Goal: Task Accomplishment & Management: Complete application form

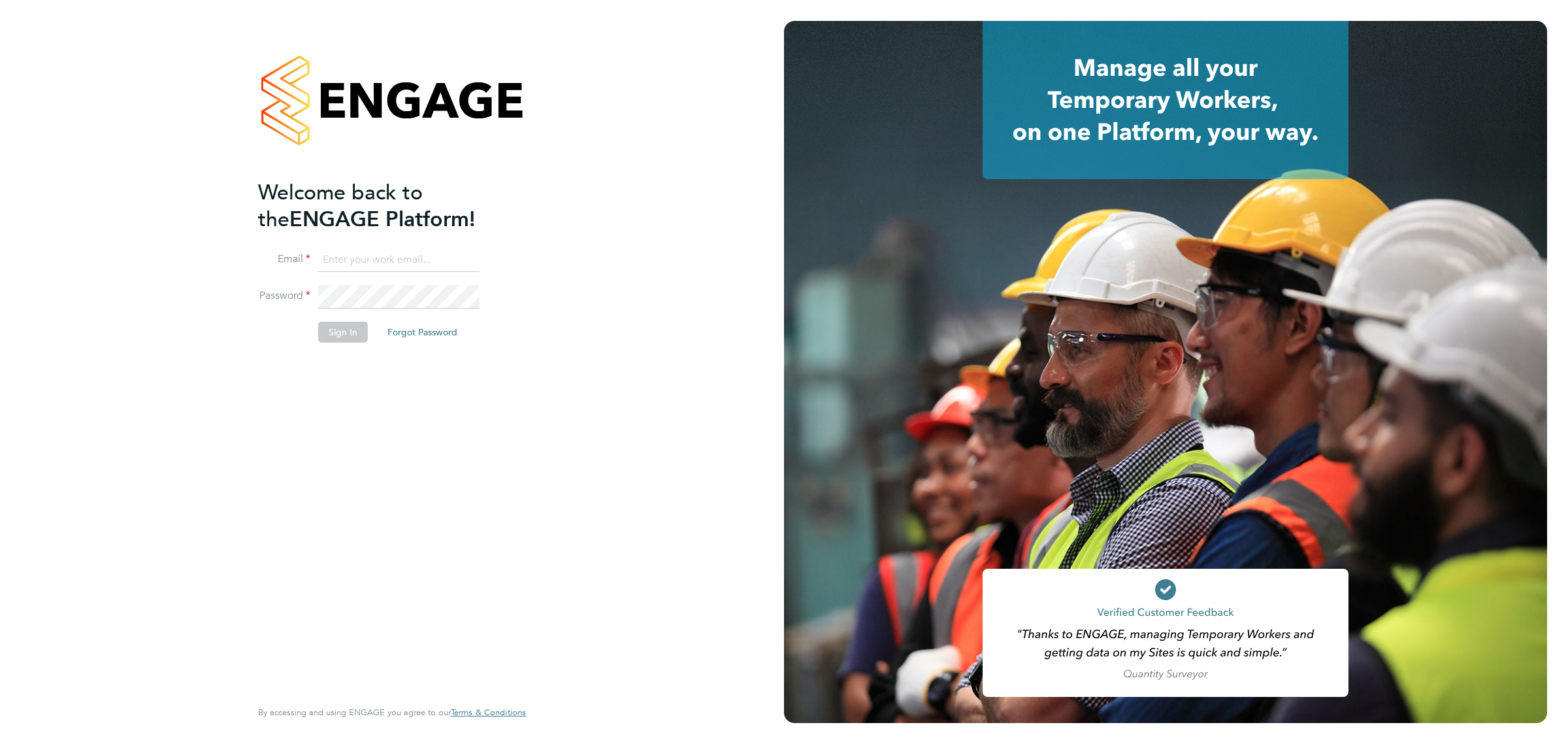
click at [429, 283] on fieldset "Email Password Sign In Forgot Password" at bounding box center [386, 302] width 255 height 107
click at [430, 270] on input at bounding box center [399, 260] width 161 height 23
click at [432, 263] on input at bounding box center [399, 260] width 161 height 23
type input "kyle.johnson@prsjobs.com"
click at [350, 330] on button "Sign In" at bounding box center [343, 331] width 49 height 21
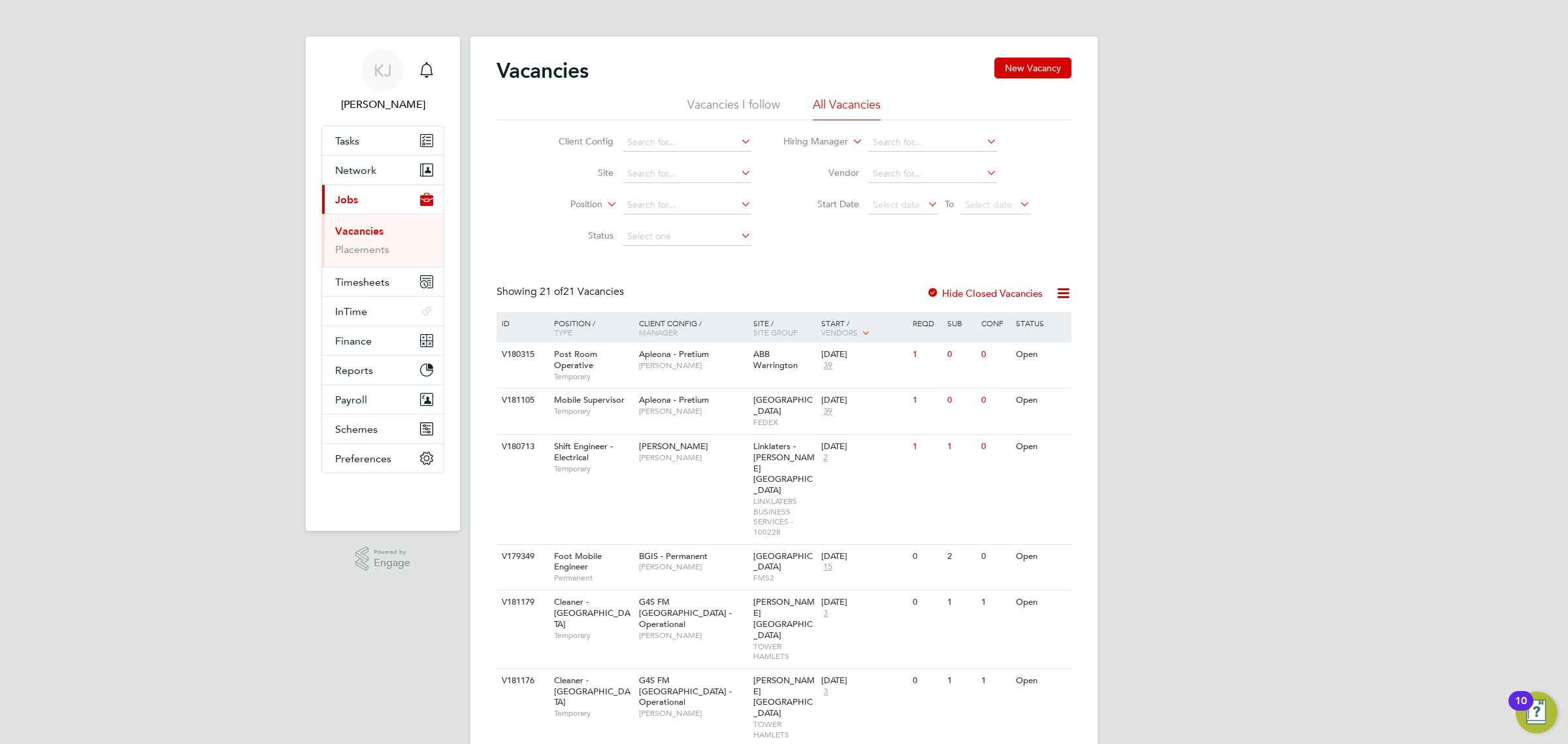
click at [376, 230] on link "Vacancies" at bounding box center [360, 231] width 49 height 13
click at [699, 105] on li "Vacancies I follow" at bounding box center [734, 108] width 93 height 23
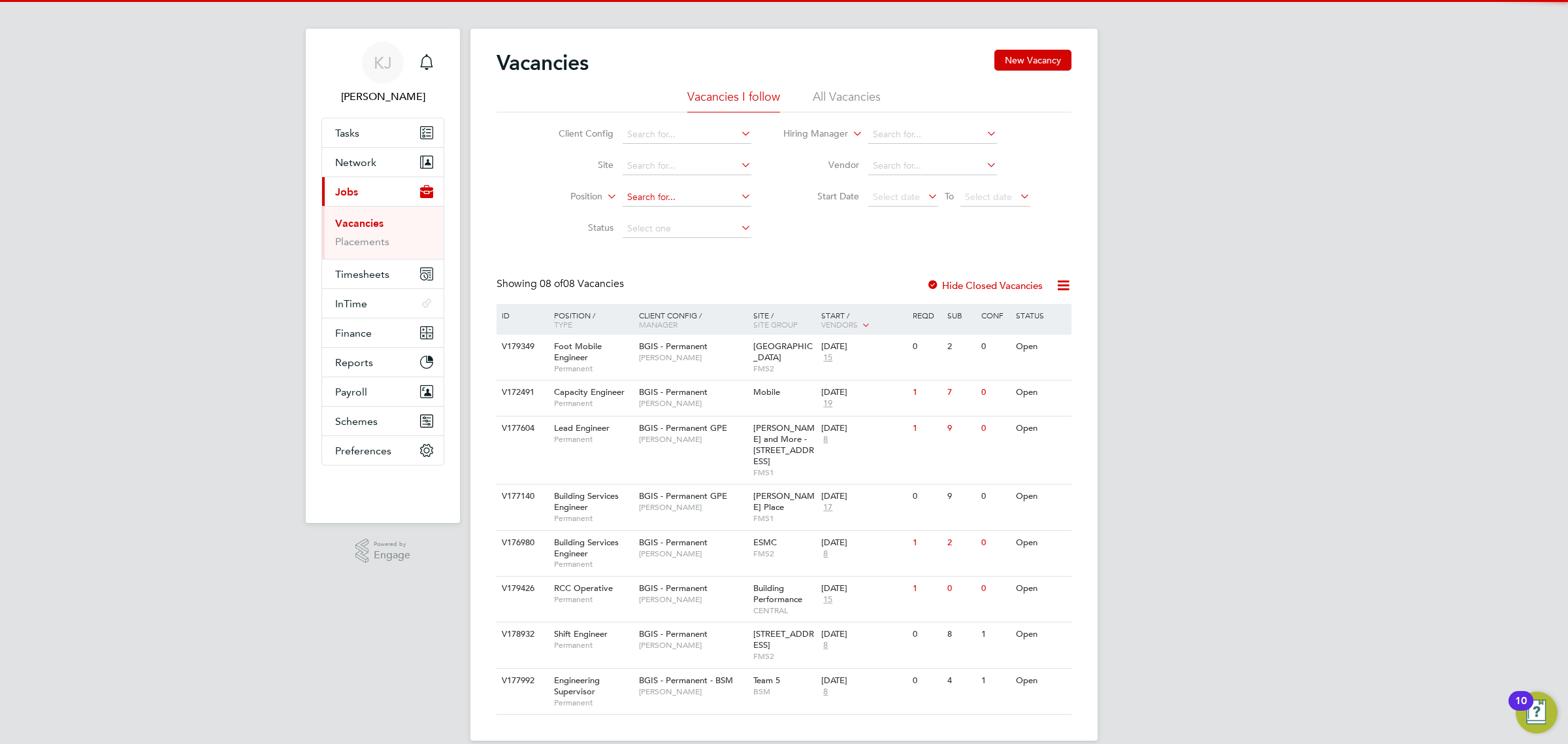
scroll to position [15, 0]
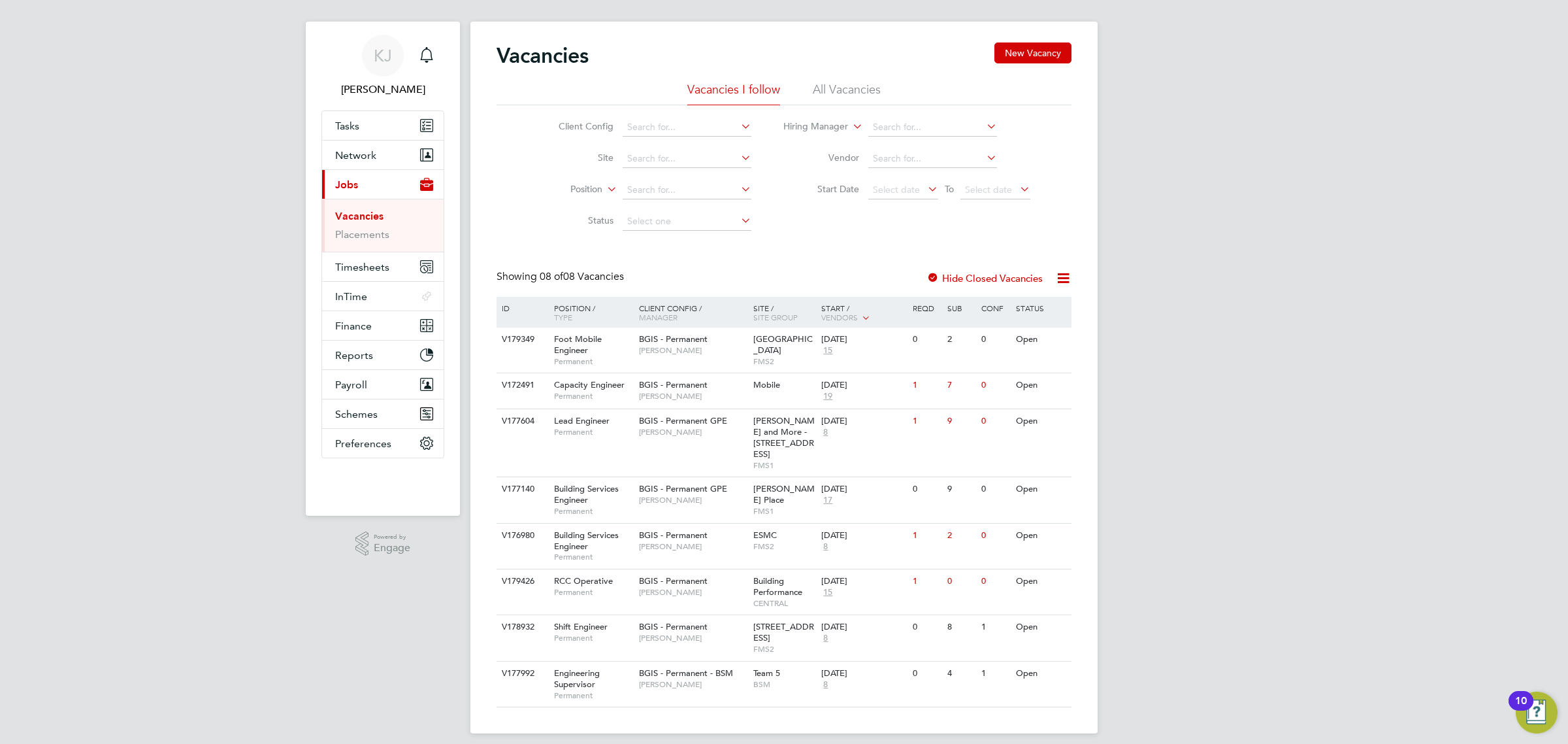
click at [839, 81] on li "All Vacancies" at bounding box center [846, 93] width 68 height 23
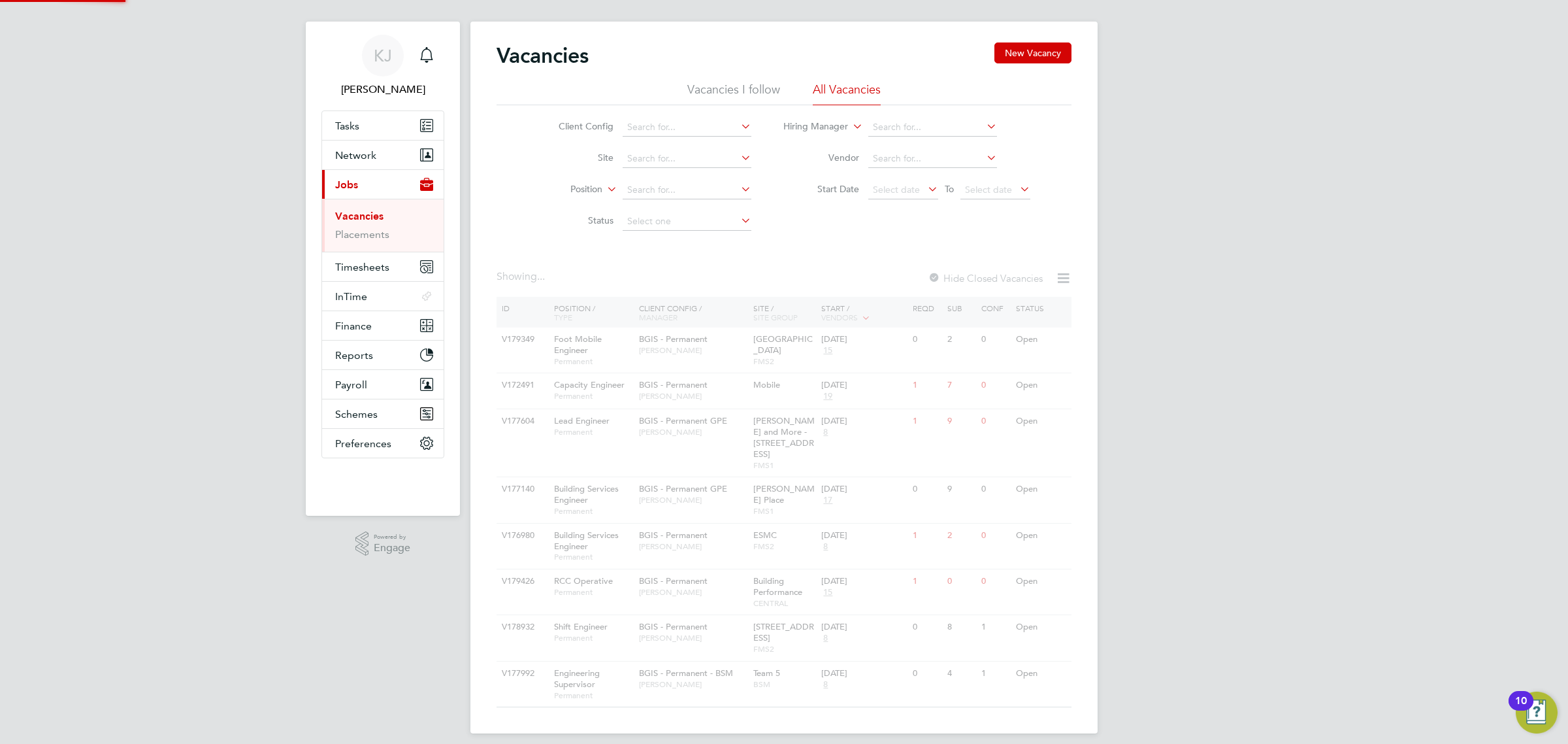
click at [711, 87] on li "Vacancies I follow" at bounding box center [734, 93] width 93 height 23
click at [825, 82] on li "All Vacancies" at bounding box center [846, 93] width 68 height 23
click at [707, 122] on input at bounding box center [688, 127] width 129 height 18
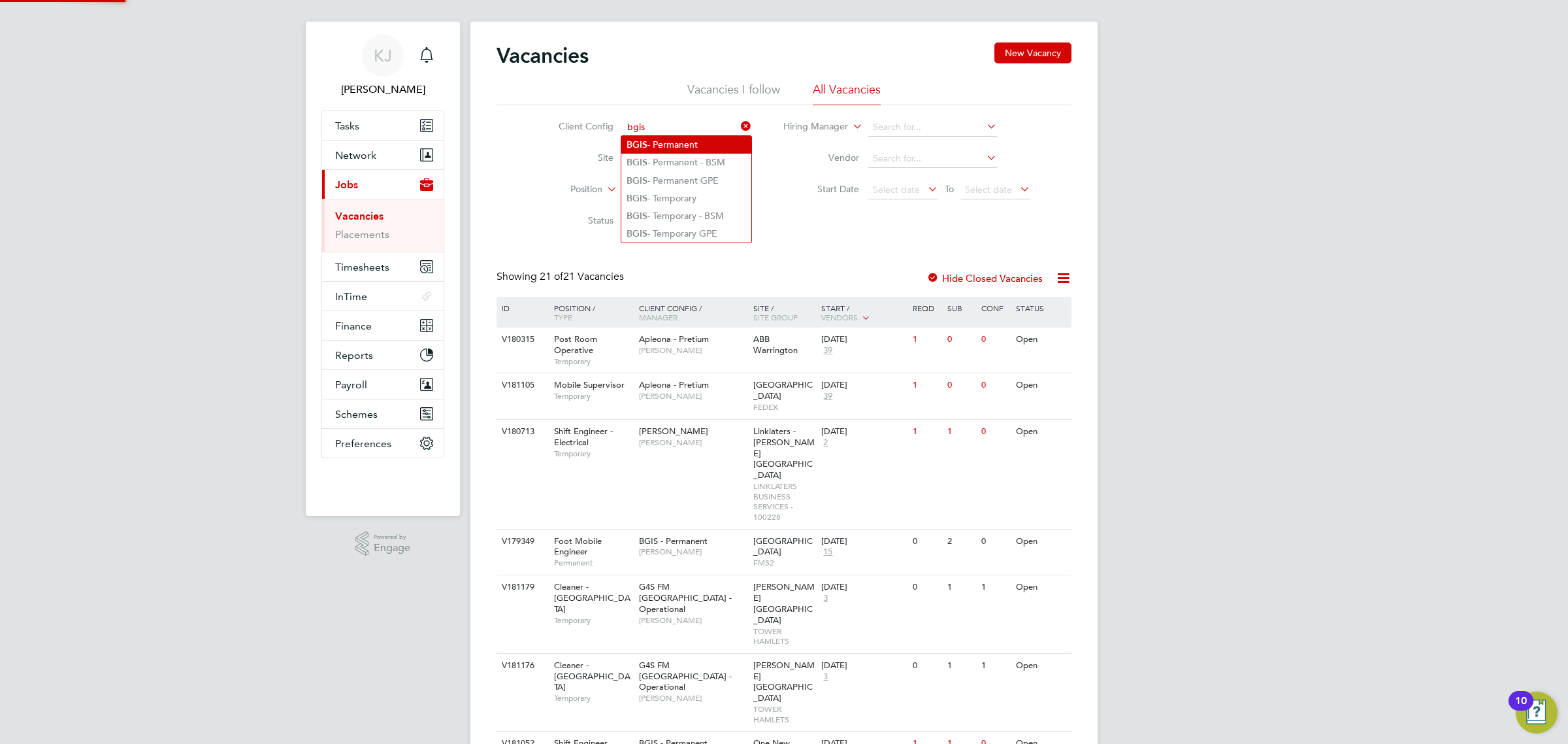
click at [698, 141] on li "BGIS - Permanent" at bounding box center [686, 144] width 130 height 18
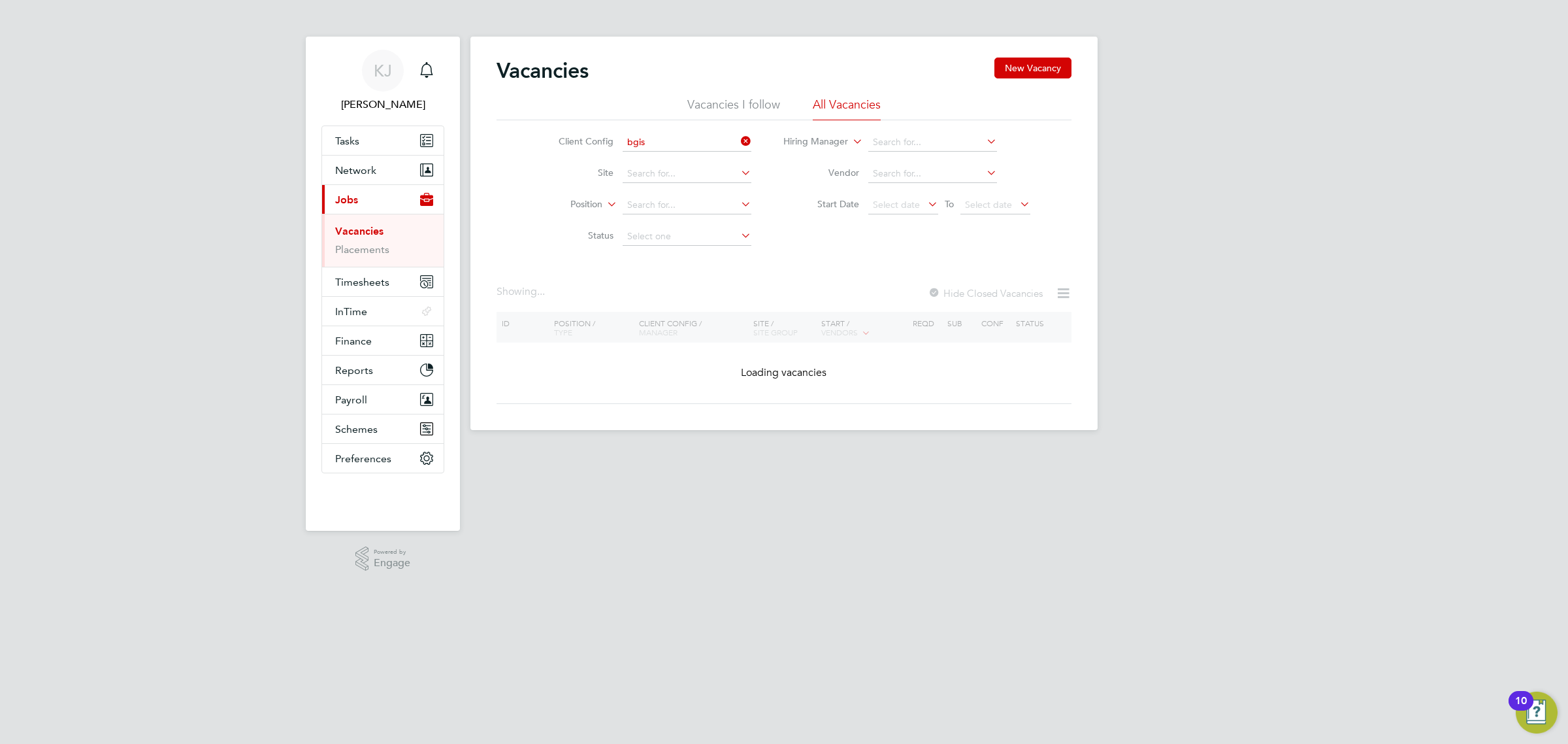
type input "BGIS - Permanent"
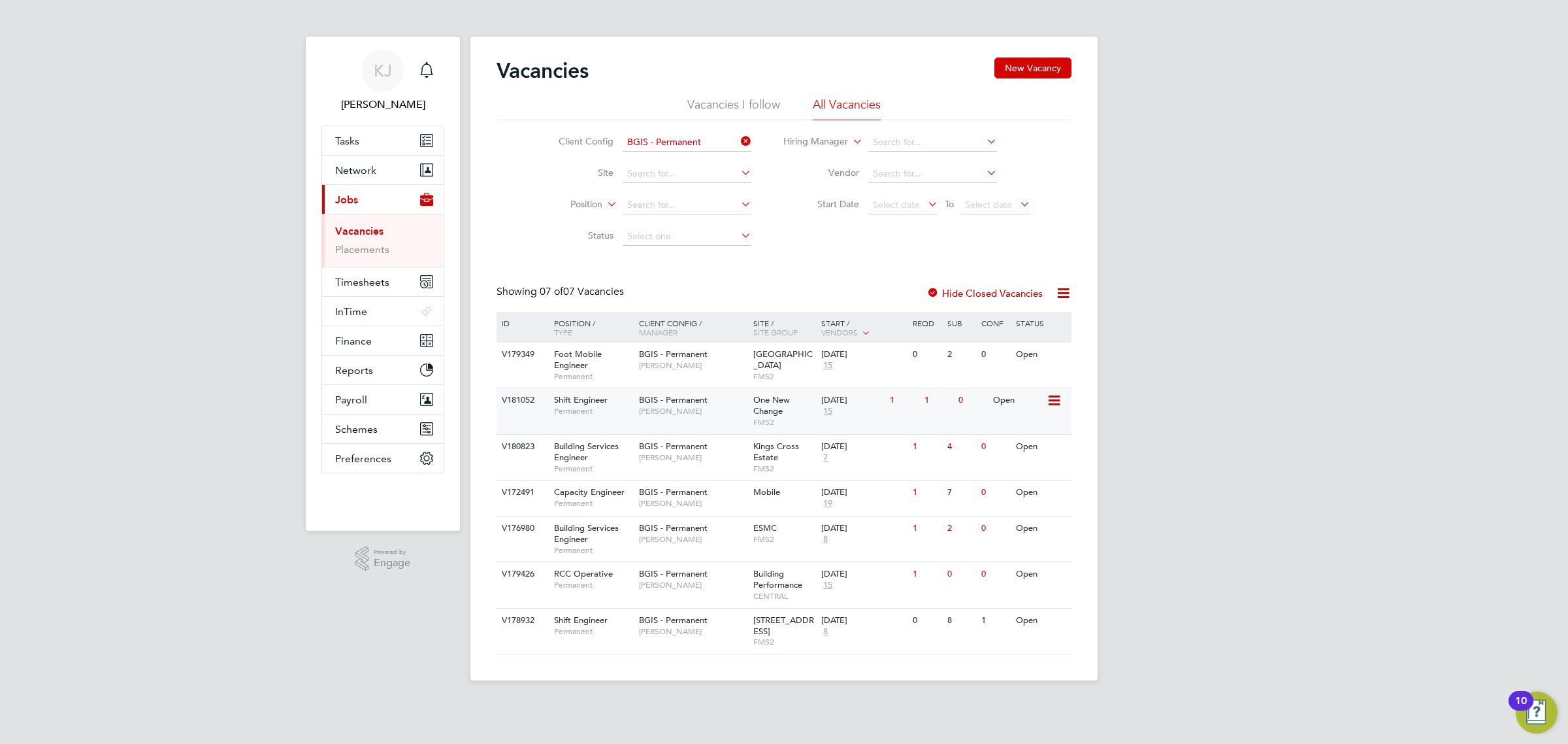
click at [1050, 397] on icon at bounding box center [1053, 400] width 13 height 16
click at [808, 429] on div "One New Change FMS2" at bounding box center [785, 411] width 69 height 45
click at [906, 474] on div "V180823 Building Services Engineer Permanent BGIS - Permanent Jake Osborne King…" at bounding box center [784, 456] width 575 height 46
click at [868, 505] on div "11 Sep 2025 19" at bounding box center [853, 498] width 69 height 35
click at [737, 546] on div "BGIS - Permanent Paul Woods" at bounding box center [693, 533] width 114 height 34
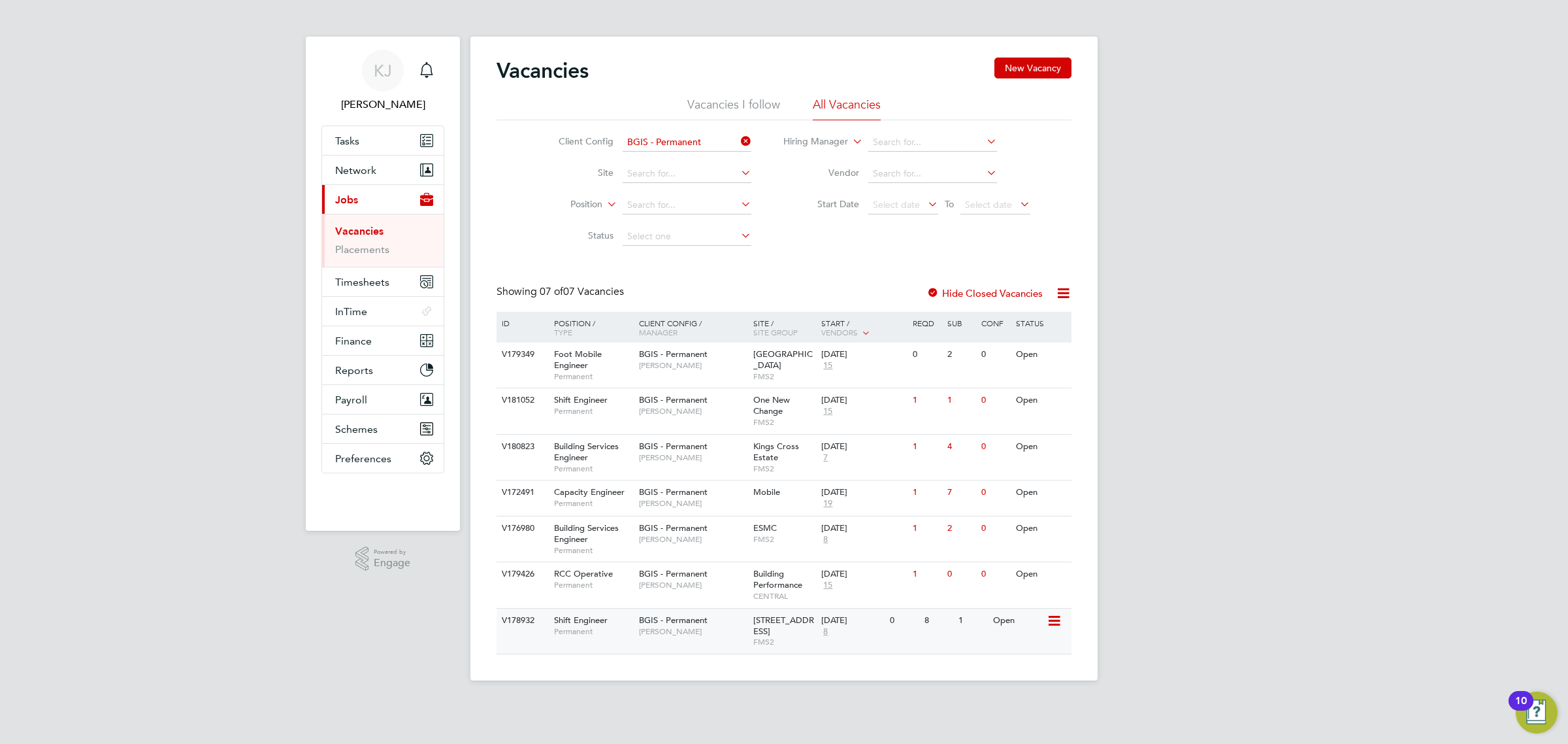
click at [766, 638] on span "FMS2" at bounding box center [785, 642] width 62 height 10
click at [694, 419] on div "BGIS - Permanent Craig Grote" at bounding box center [693, 405] width 114 height 34
click at [693, 419] on div "BGIS - Permanent Craig Grote" at bounding box center [693, 405] width 114 height 34
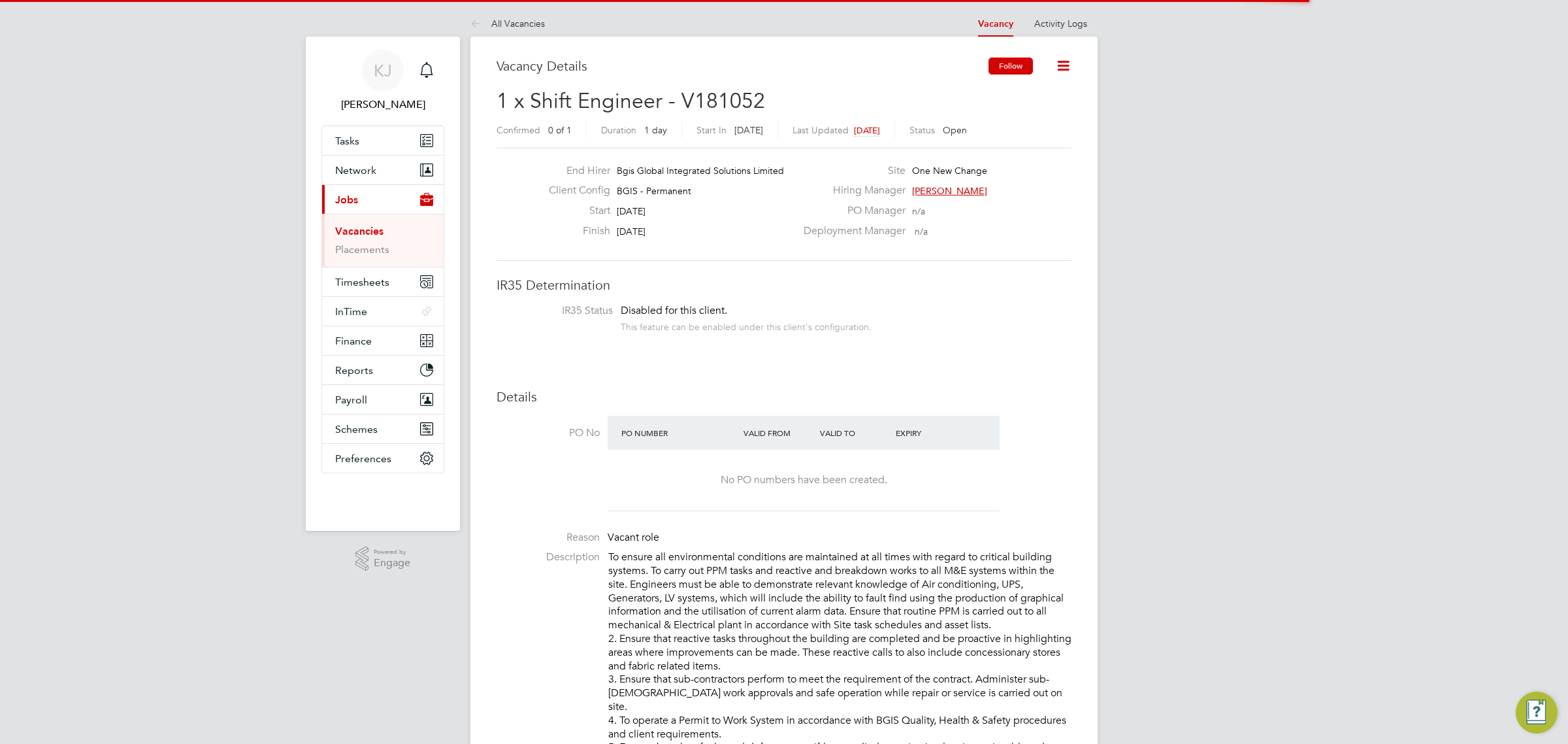
click at [1005, 70] on button "Follow" at bounding box center [1010, 66] width 44 height 17
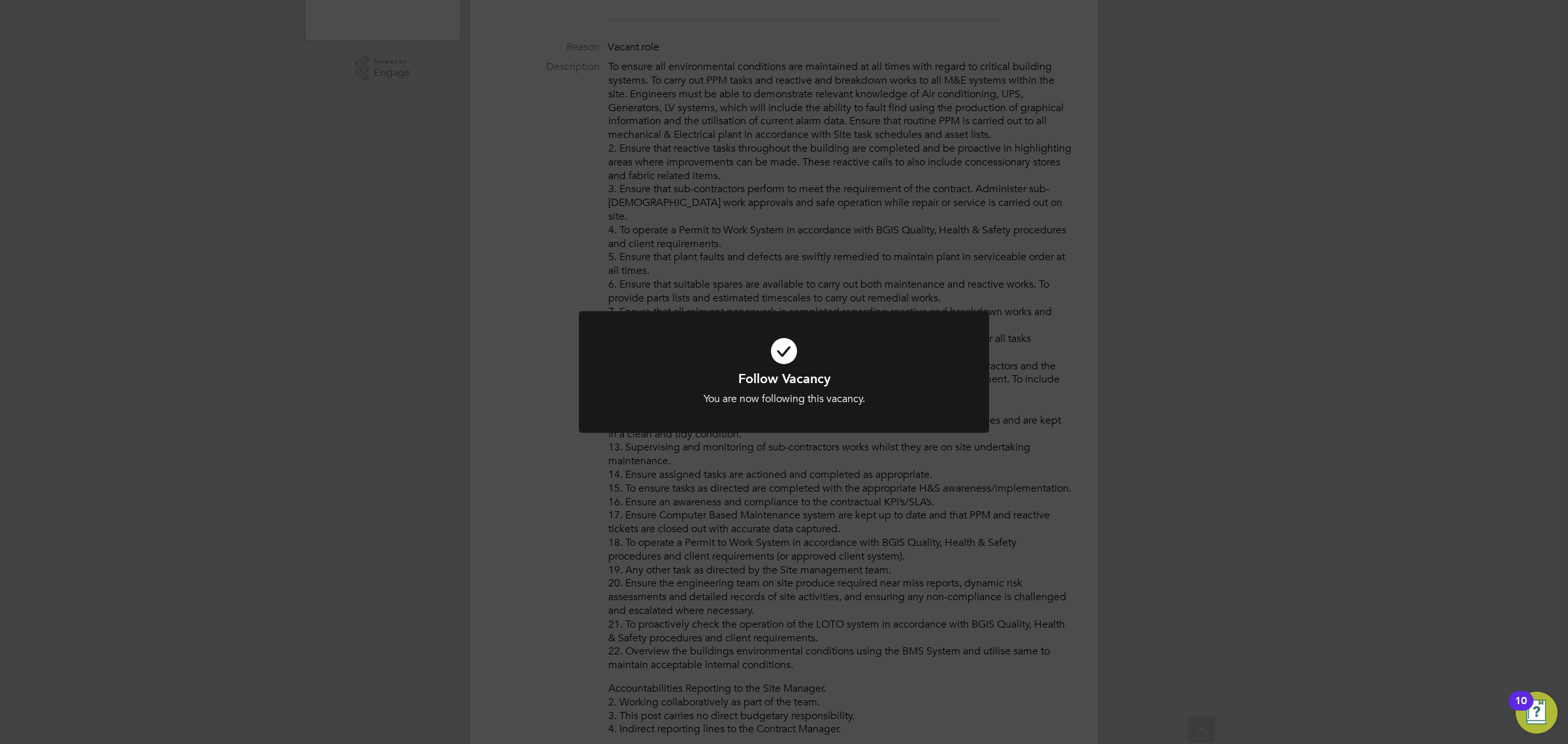
click at [982, 408] on div at bounding box center [783, 372] width 410 height 122
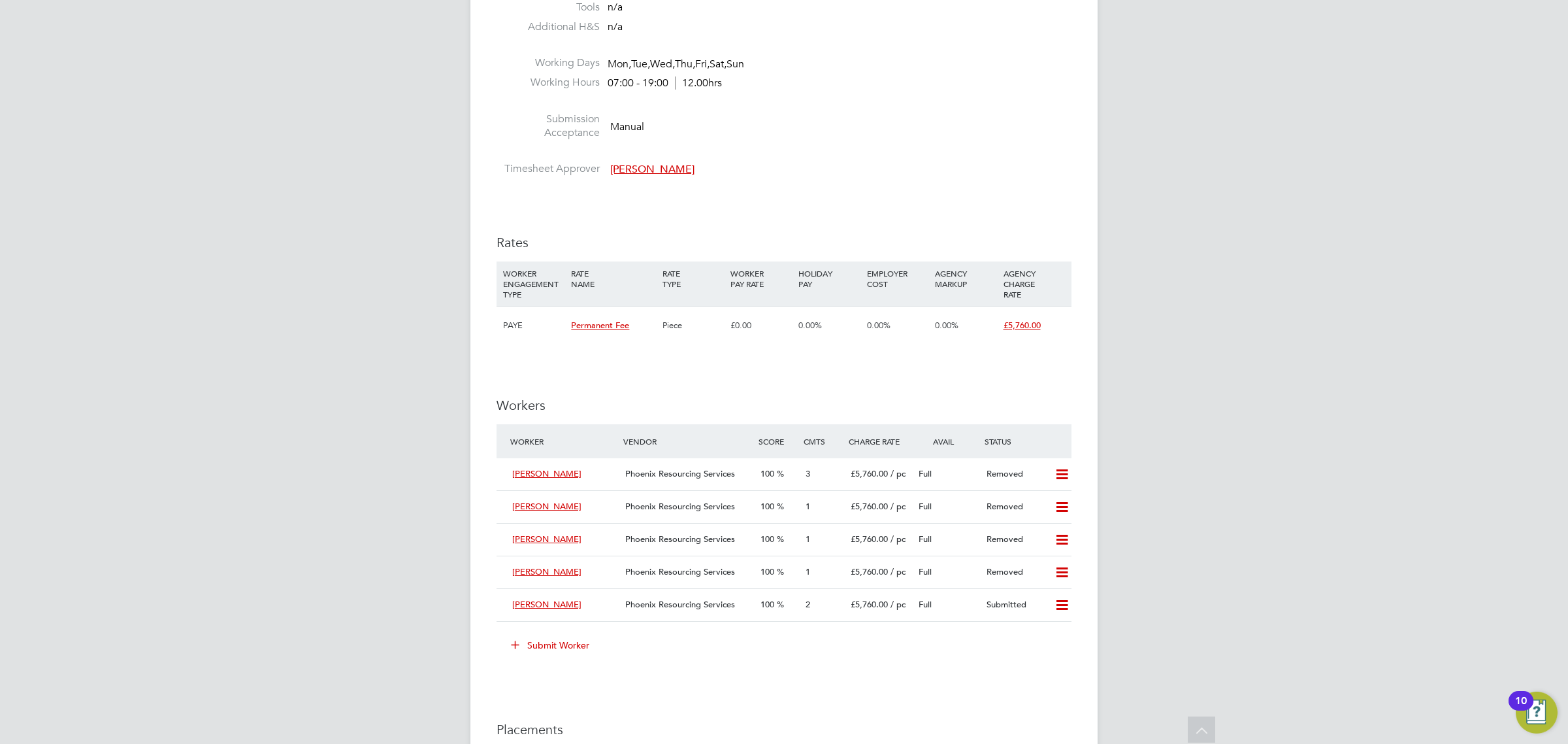
scroll to position [1470, 0]
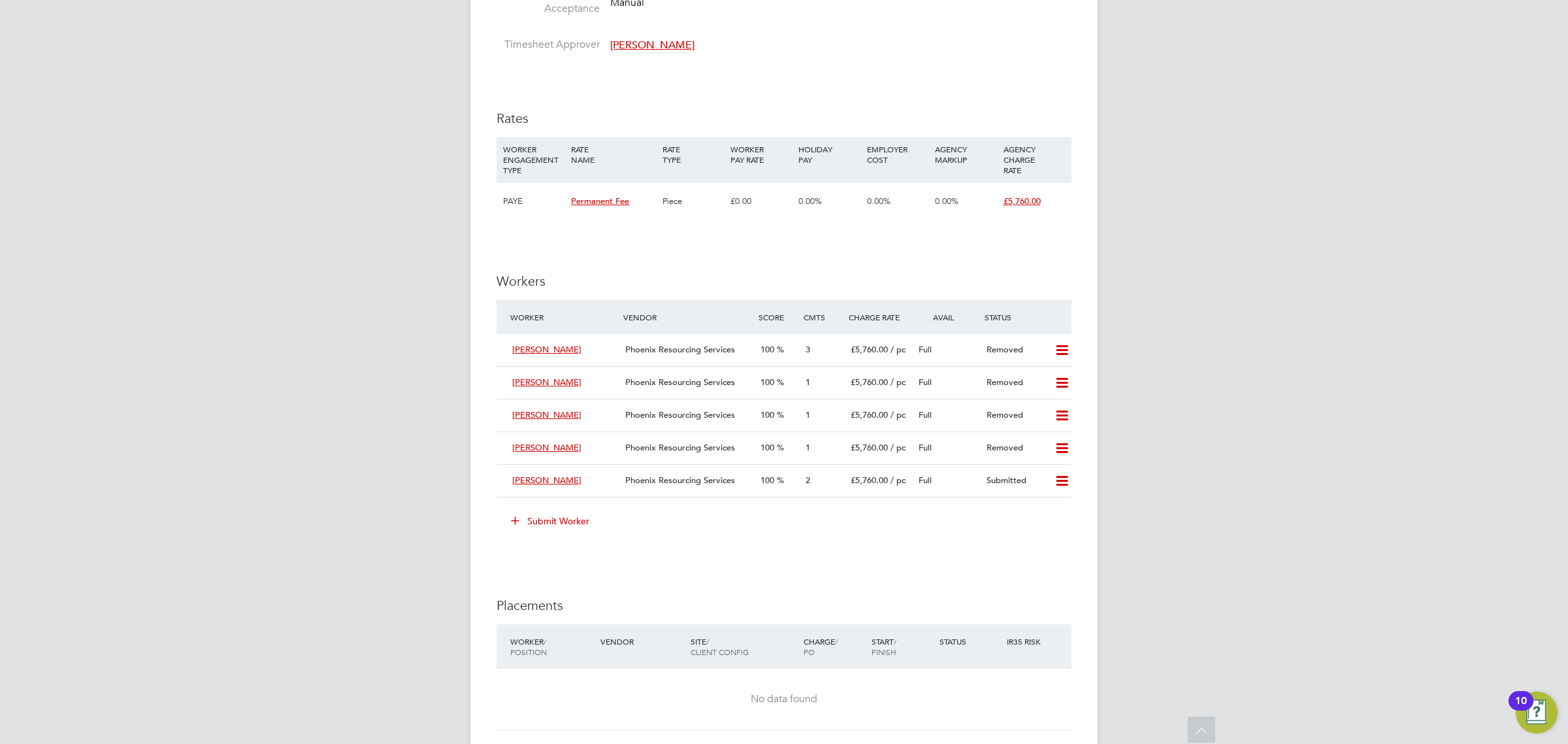
click at [573, 522] on button "Submit Worker" at bounding box center [550, 521] width 98 height 21
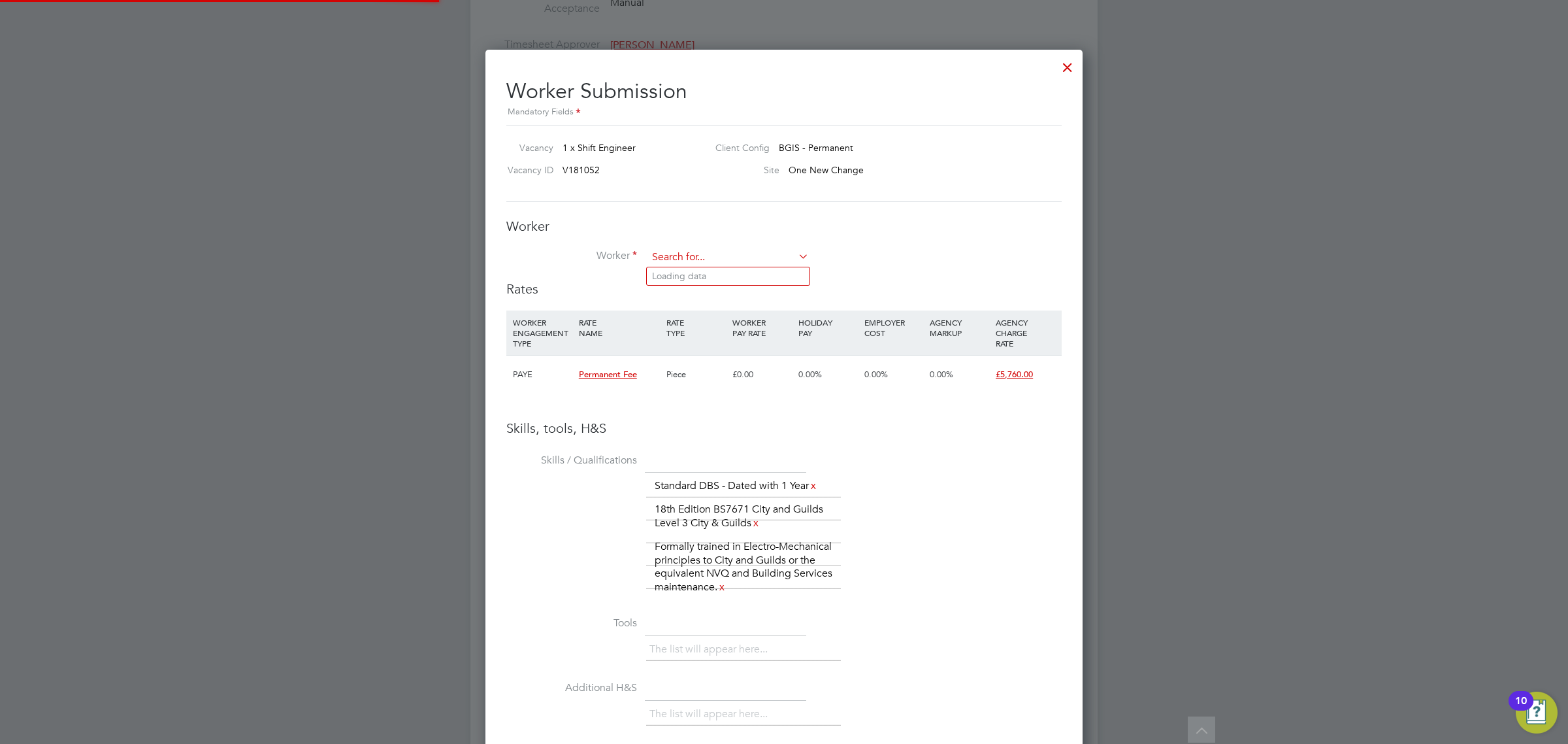
click at [741, 263] on input at bounding box center [728, 257] width 161 height 19
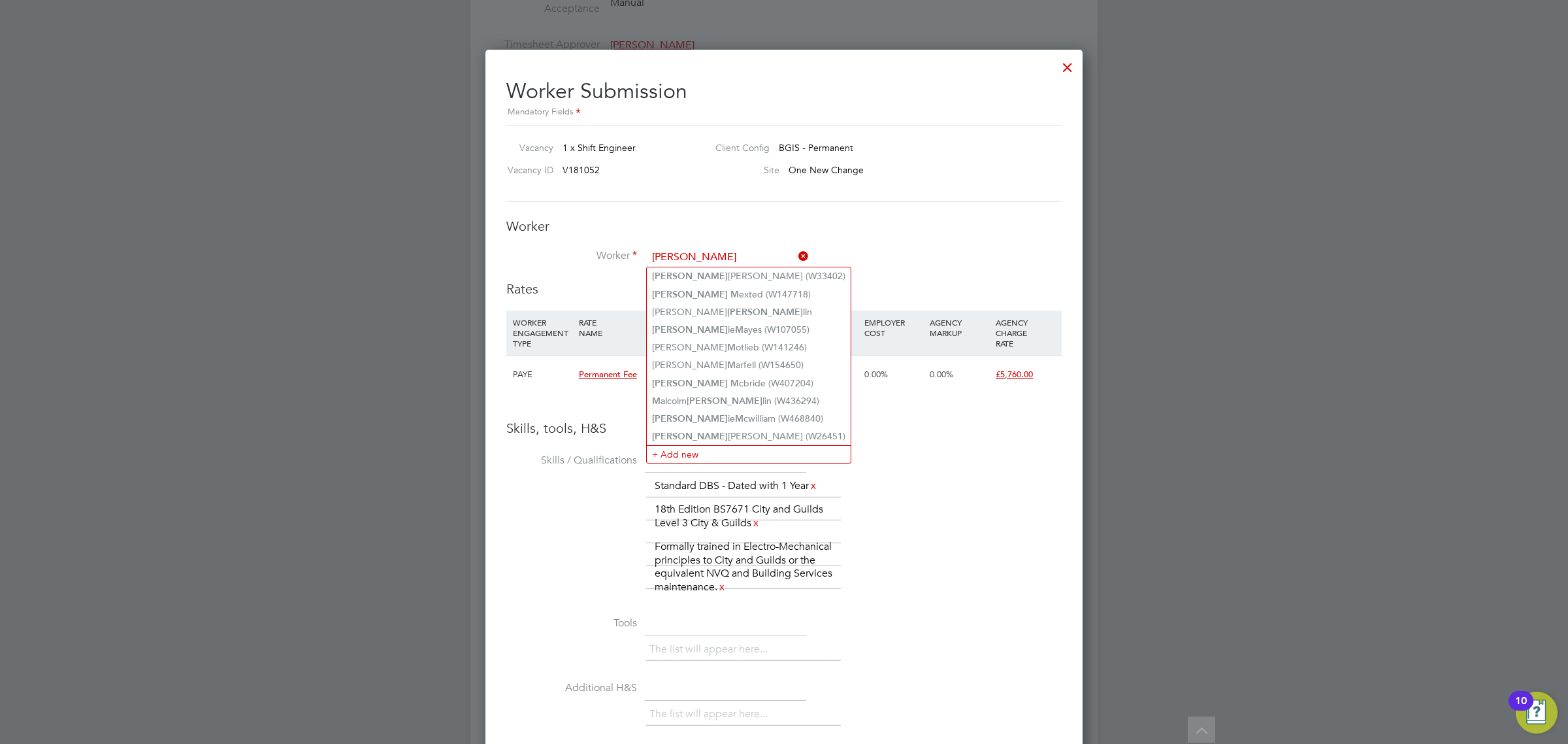
type input "[PERSON_NAME]"
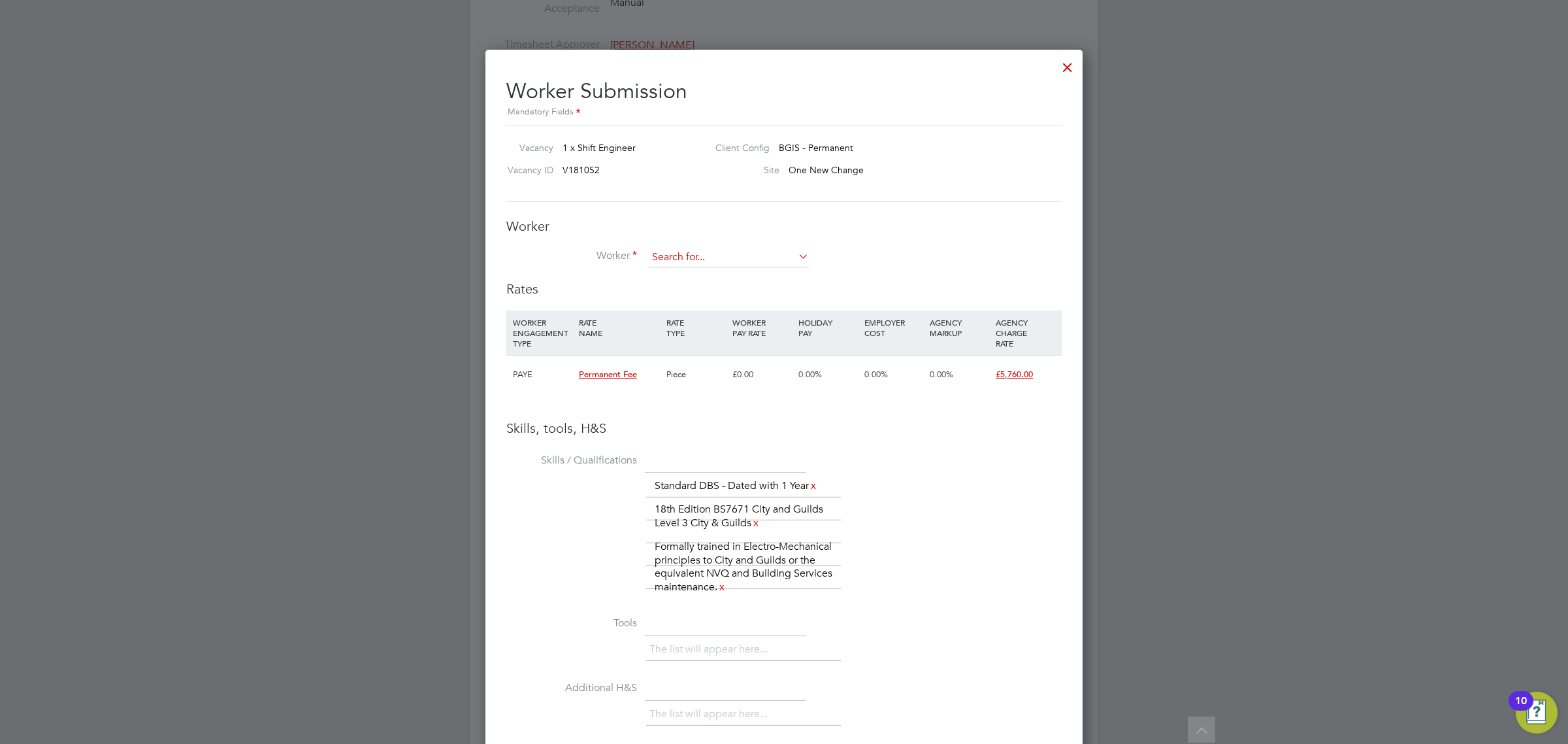
click at [713, 259] on input at bounding box center [728, 257] width 161 height 19
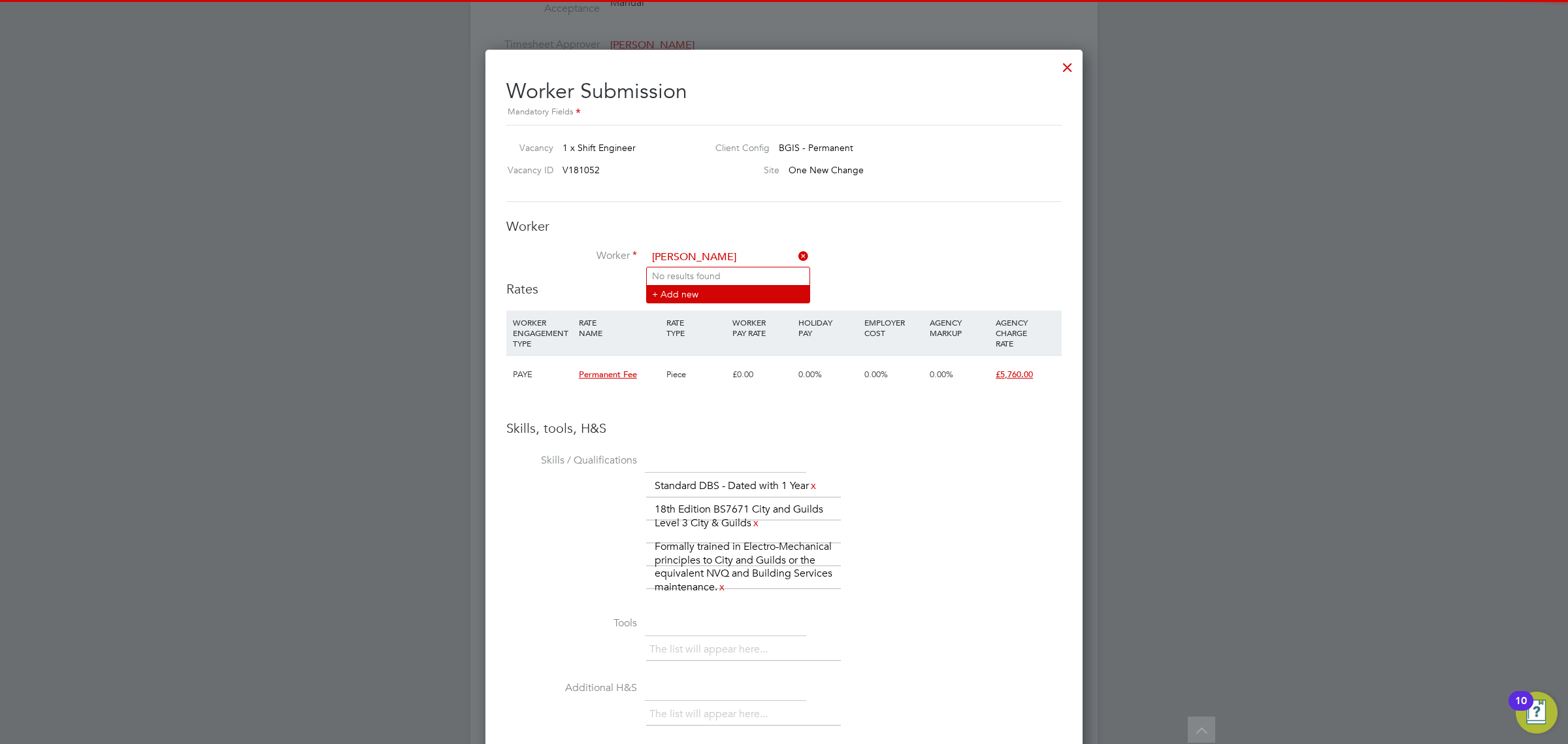
type input "frank marfo"
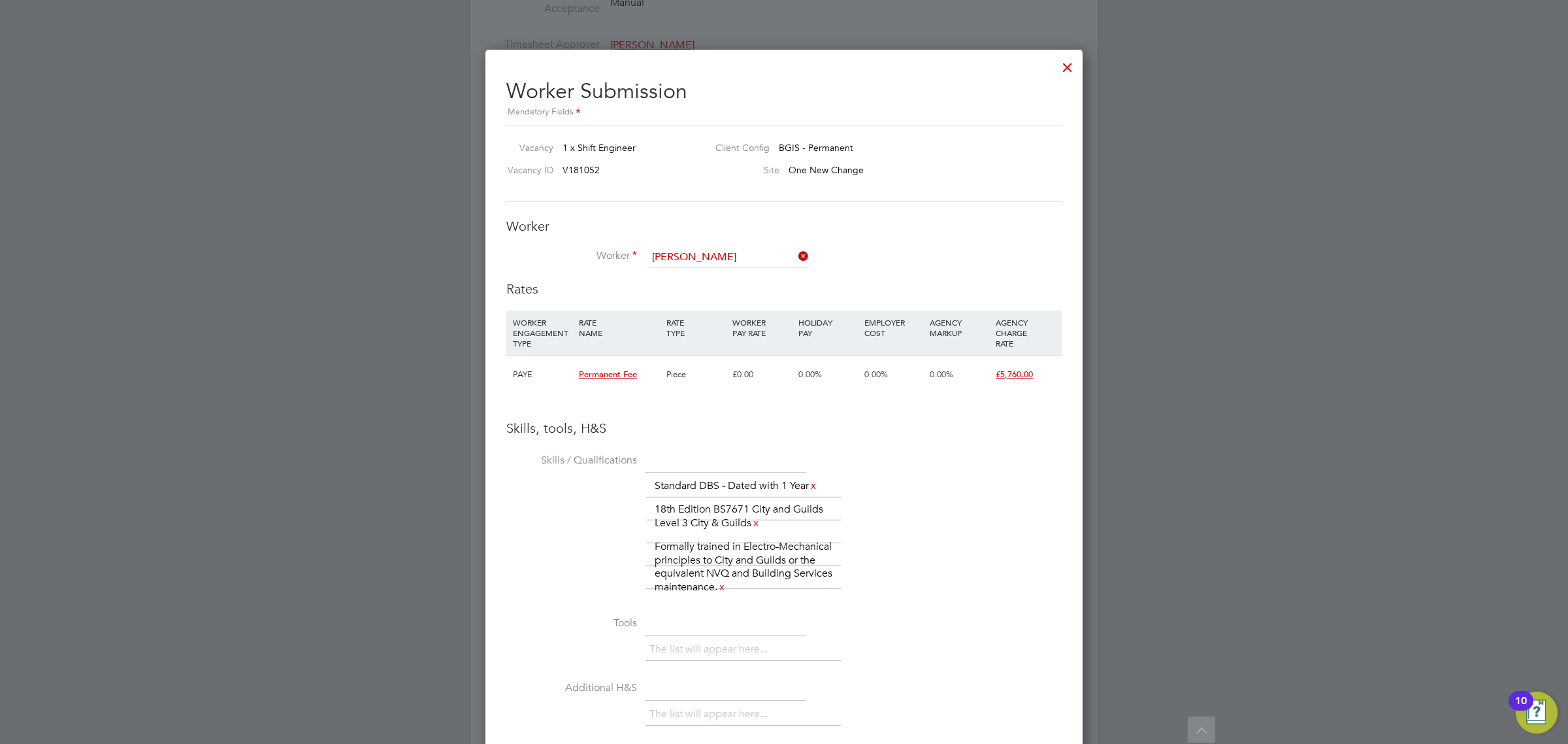
click at [699, 289] on li "+ Add new" at bounding box center [729, 294] width 163 height 18
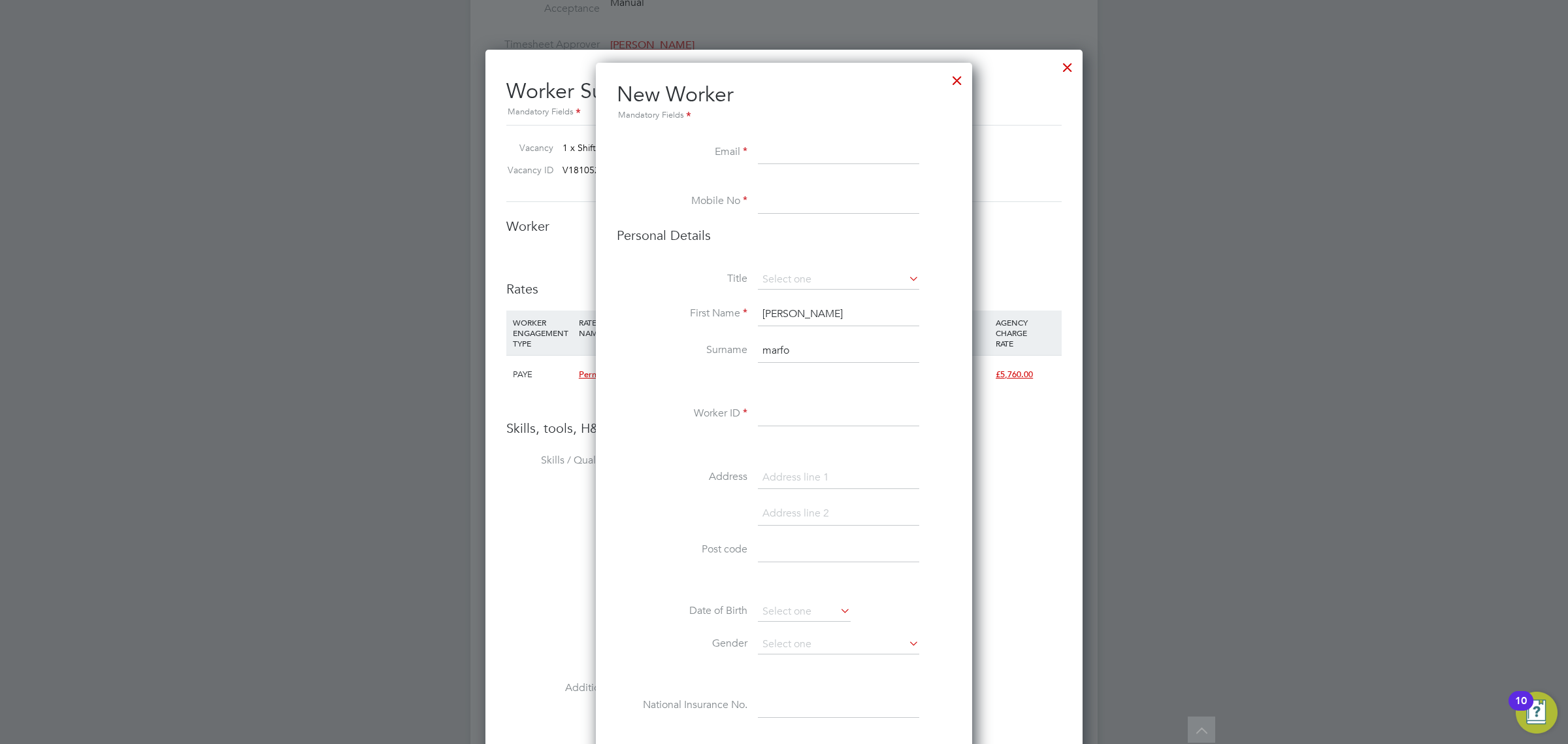
paste input "frankmarfo@yahoo.co.uk"
type input "frankmarfo@yahoo.co.uk"
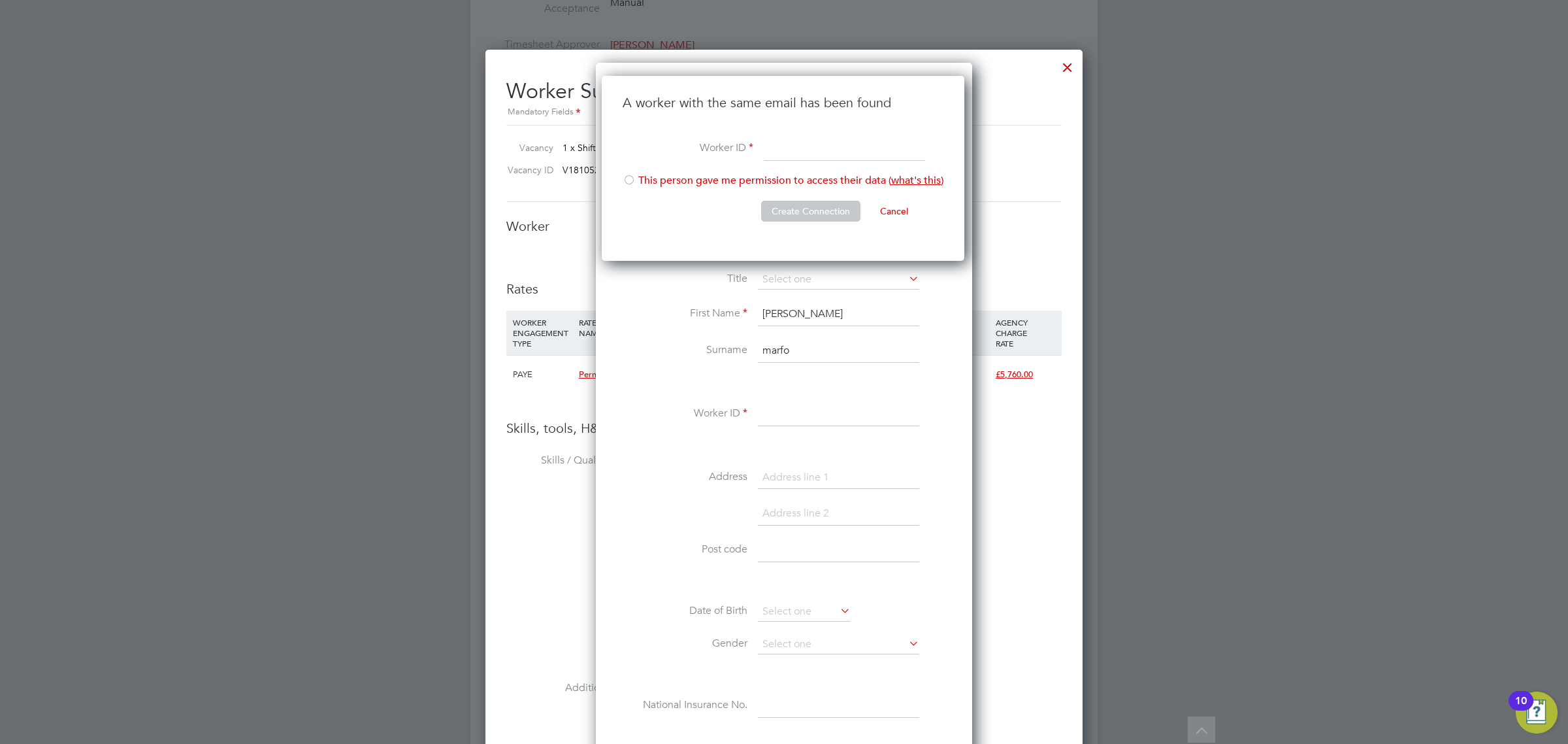
scroll to position [186, 364]
click at [786, 143] on input at bounding box center [844, 149] width 161 height 23
paste input "7427 239476"
type input "7427 239476"
click at [673, 179] on li "This person gave me permission to access their data ( what's this )" at bounding box center [783, 187] width 321 height 27
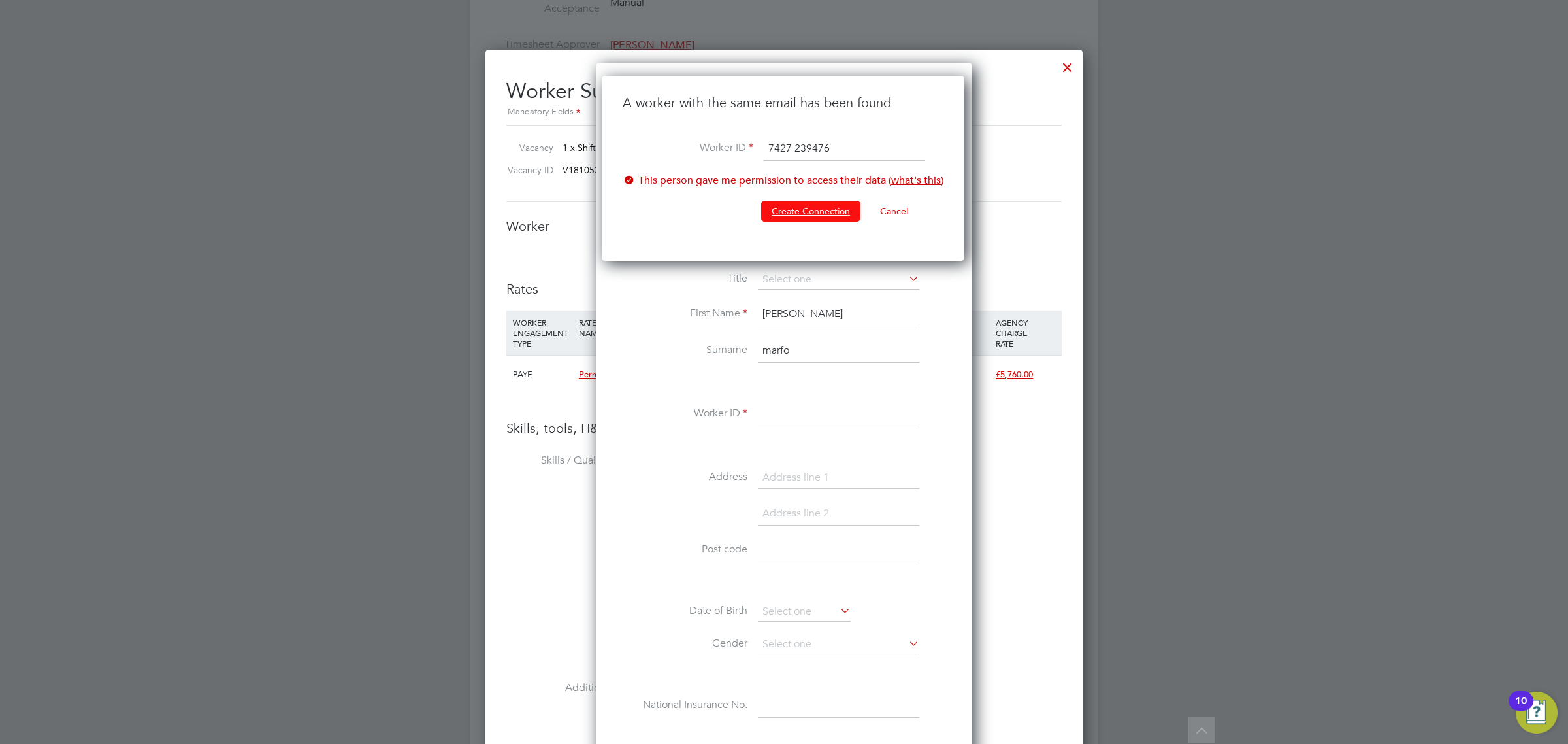
click at [785, 210] on button "Create Connection" at bounding box center [811, 211] width 99 height 21
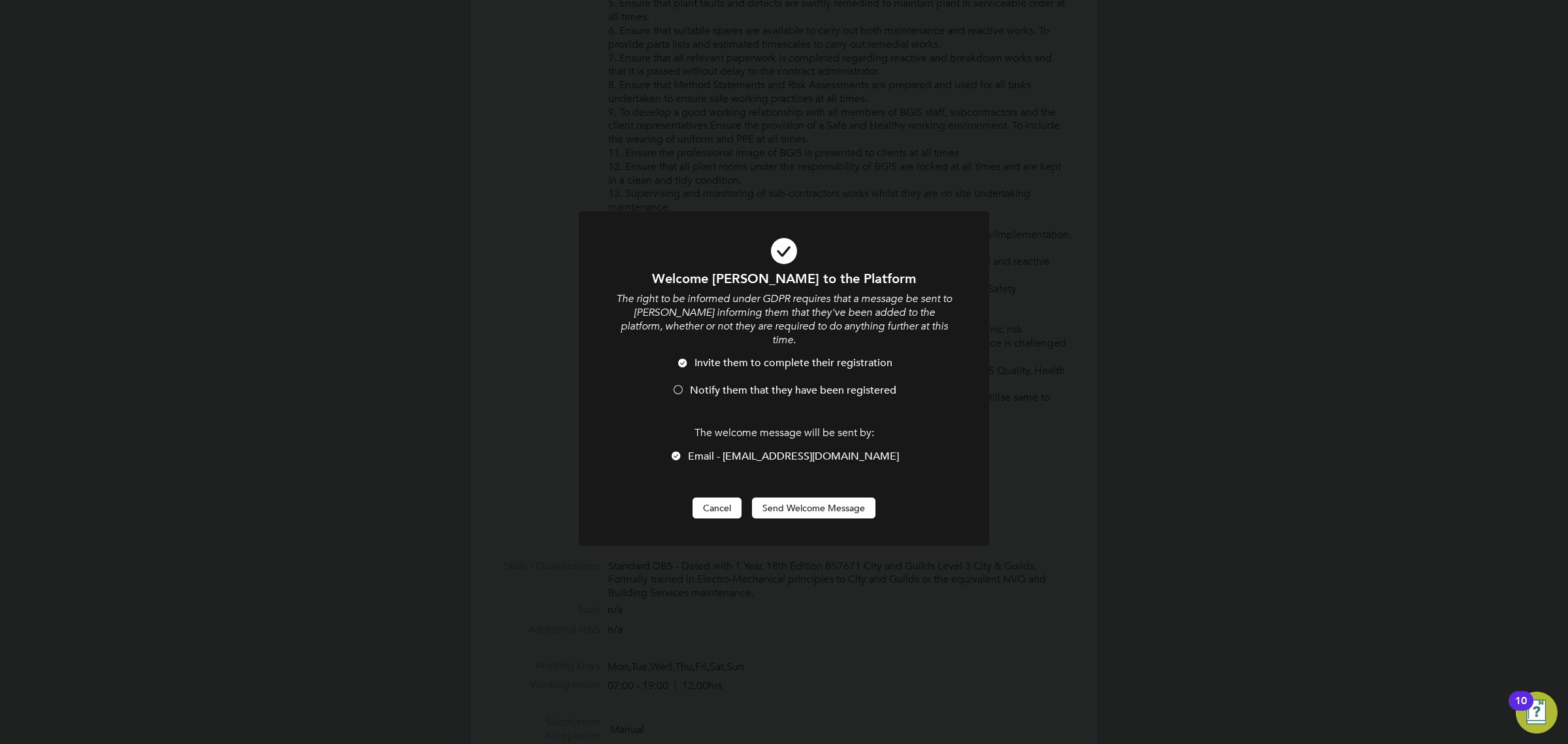
click at [709, 497] on button "Cancel" at bounding box center [717, 507] width 49 height 21
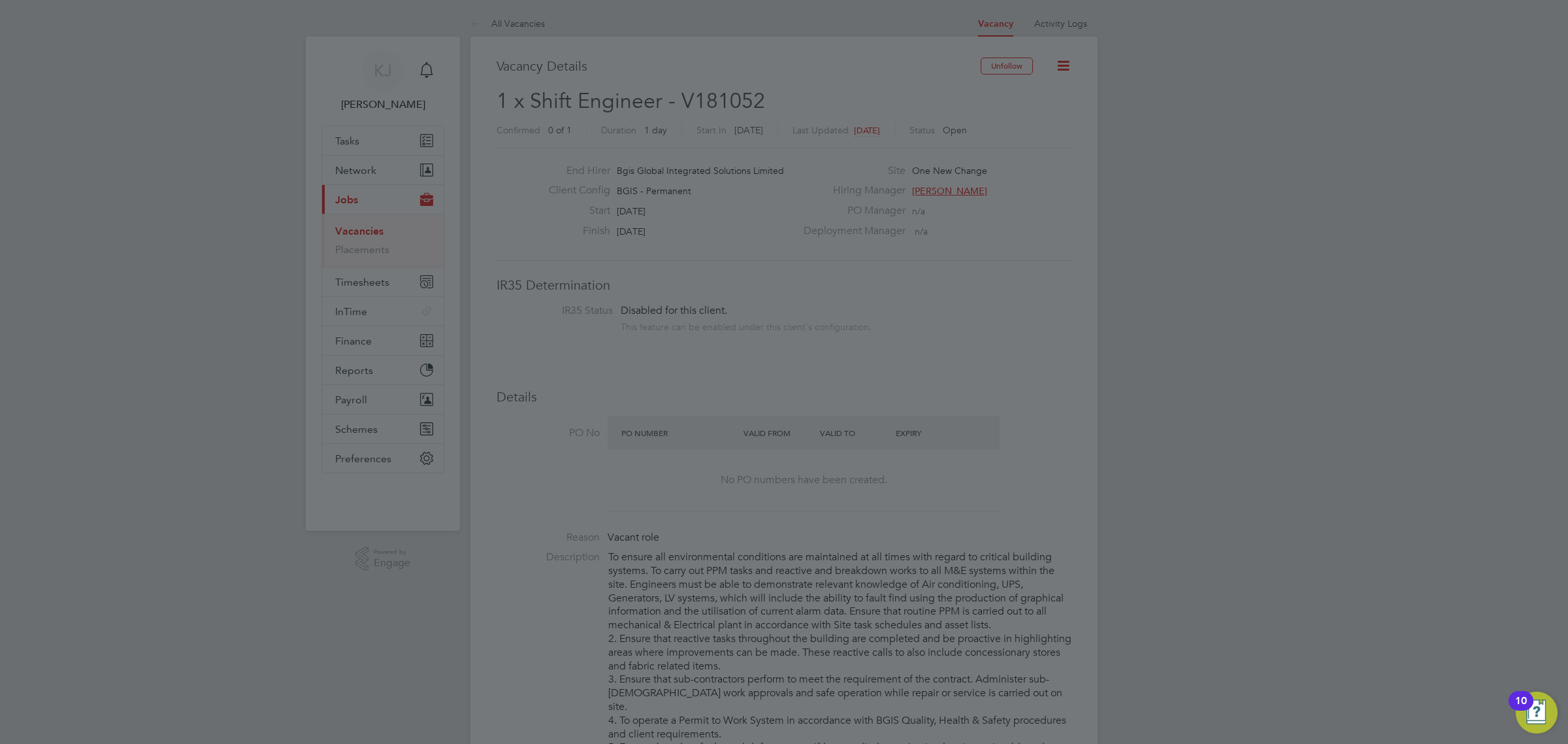
click at [1230, 197] on div at bounding box center [784, 372] width 1568 height 744
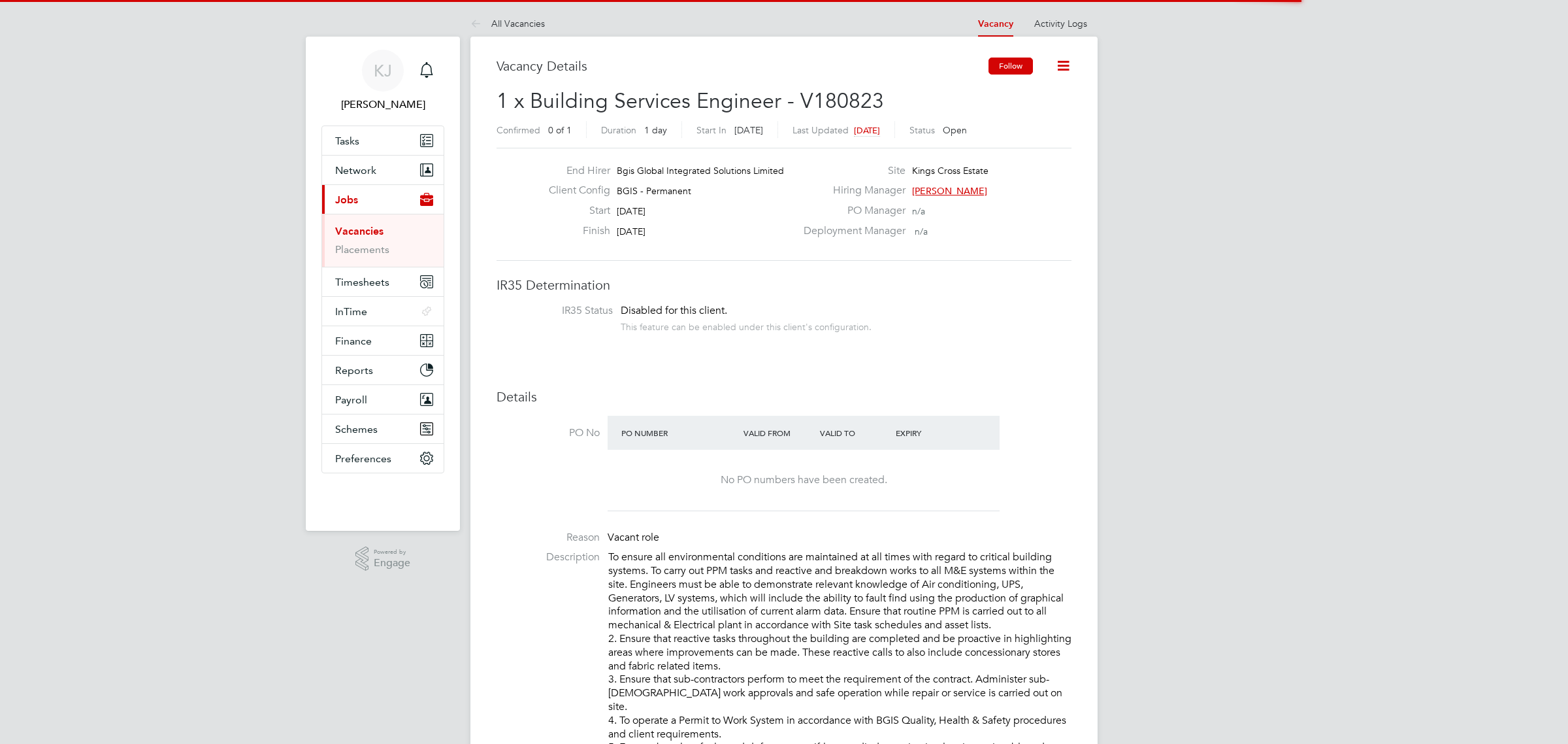
click at [1017, 69] on button "Follow" at bounding box center [1010, 66] width 44 height 17
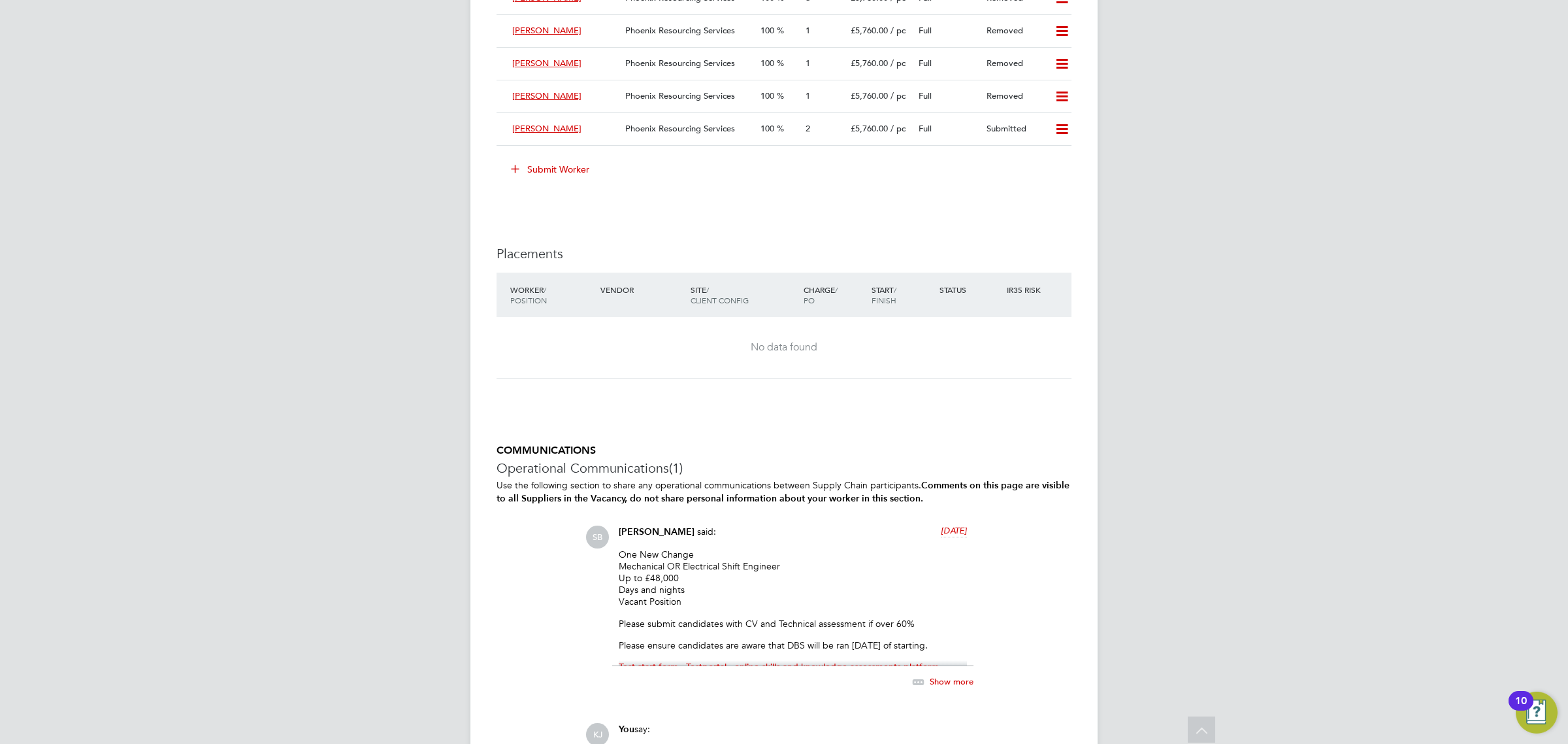
scroll to position [1589, 0]
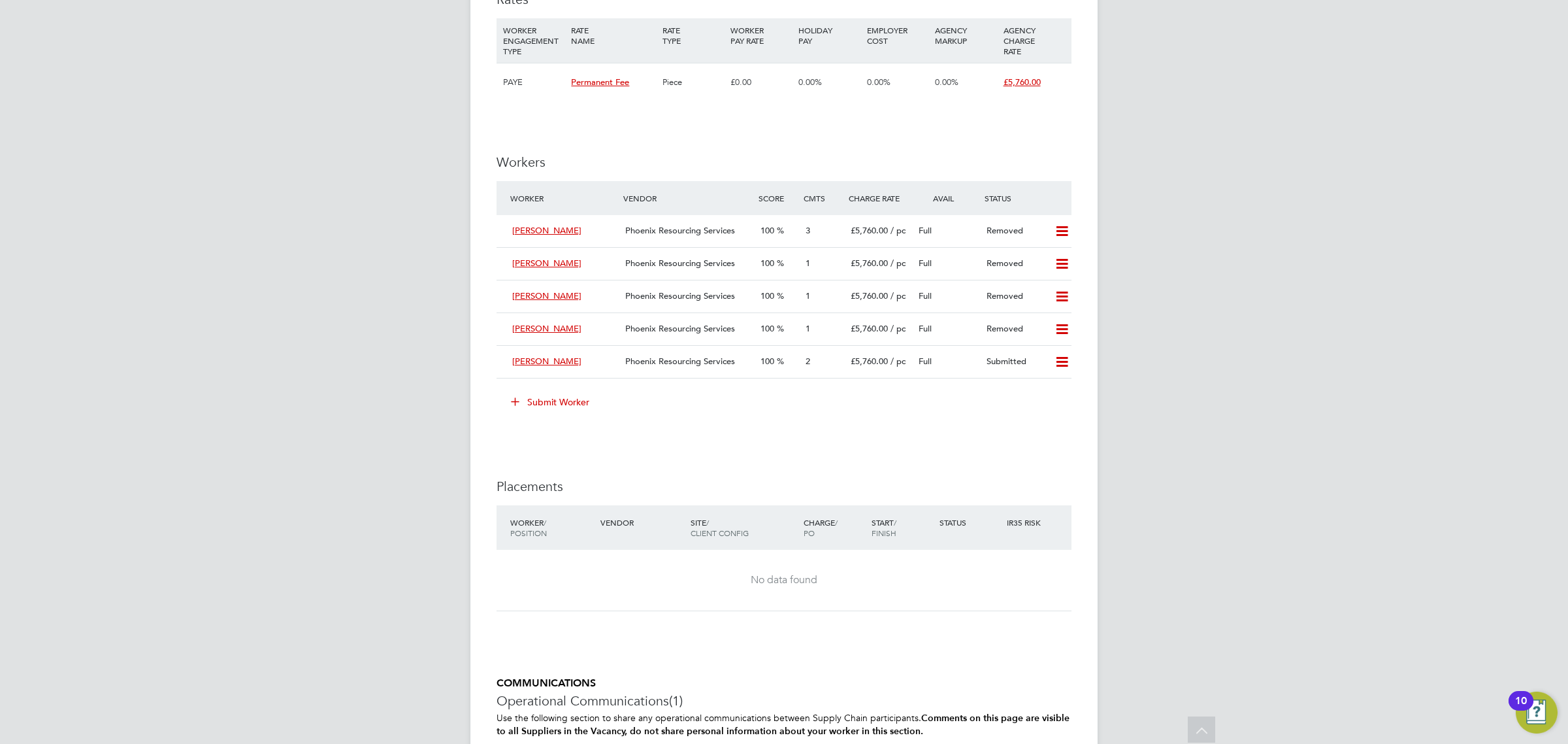
click at [558, 407] on button "Submit Worker" at bounding box center [550, 402] width 98 height 21
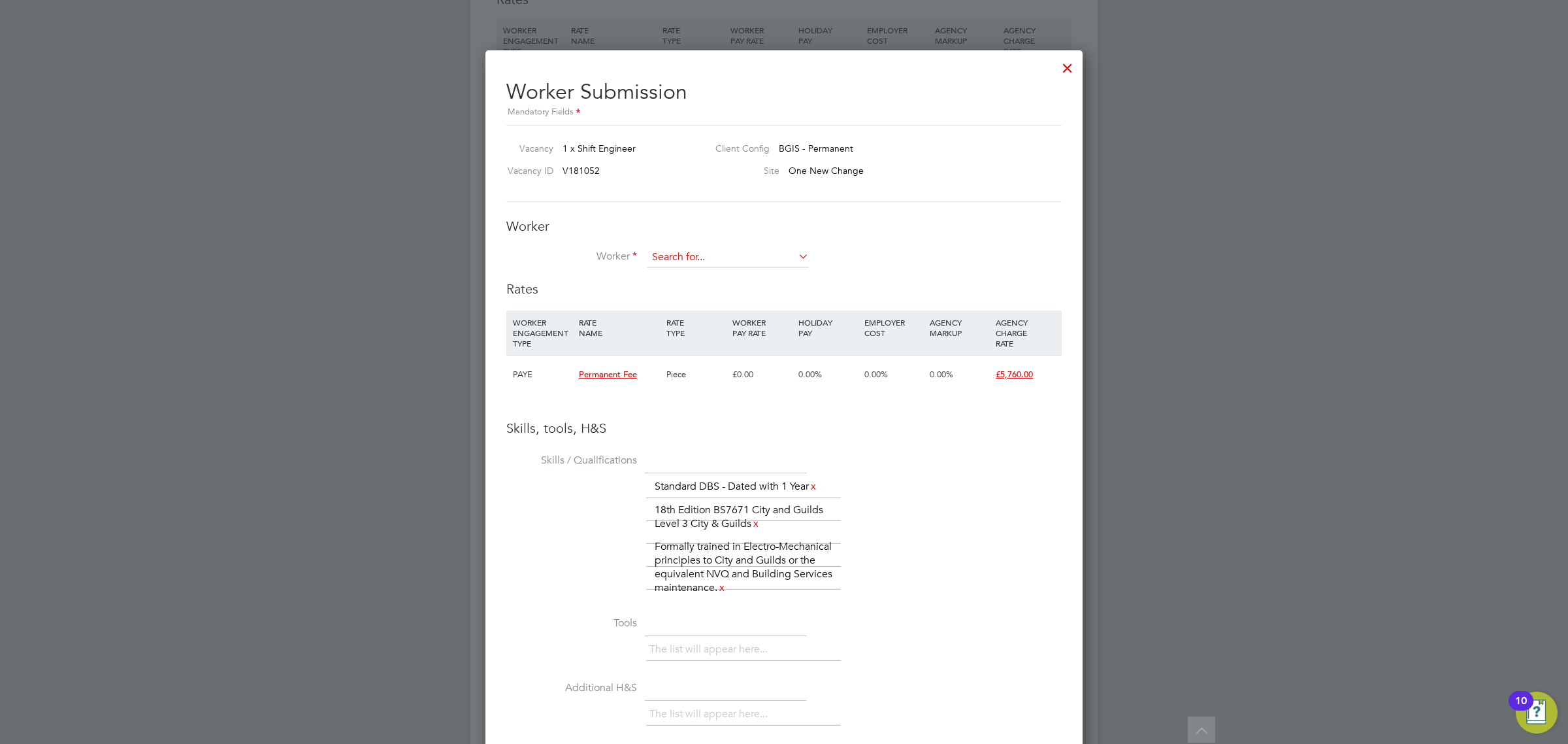
click at [735, 256] on input at bounding box center [728, 257] width 161 height 19
type input "[PERSON_NAME]"
click at [709, 289] on li "+ Add new" at bounding box center [729, 294] width 163 height 18
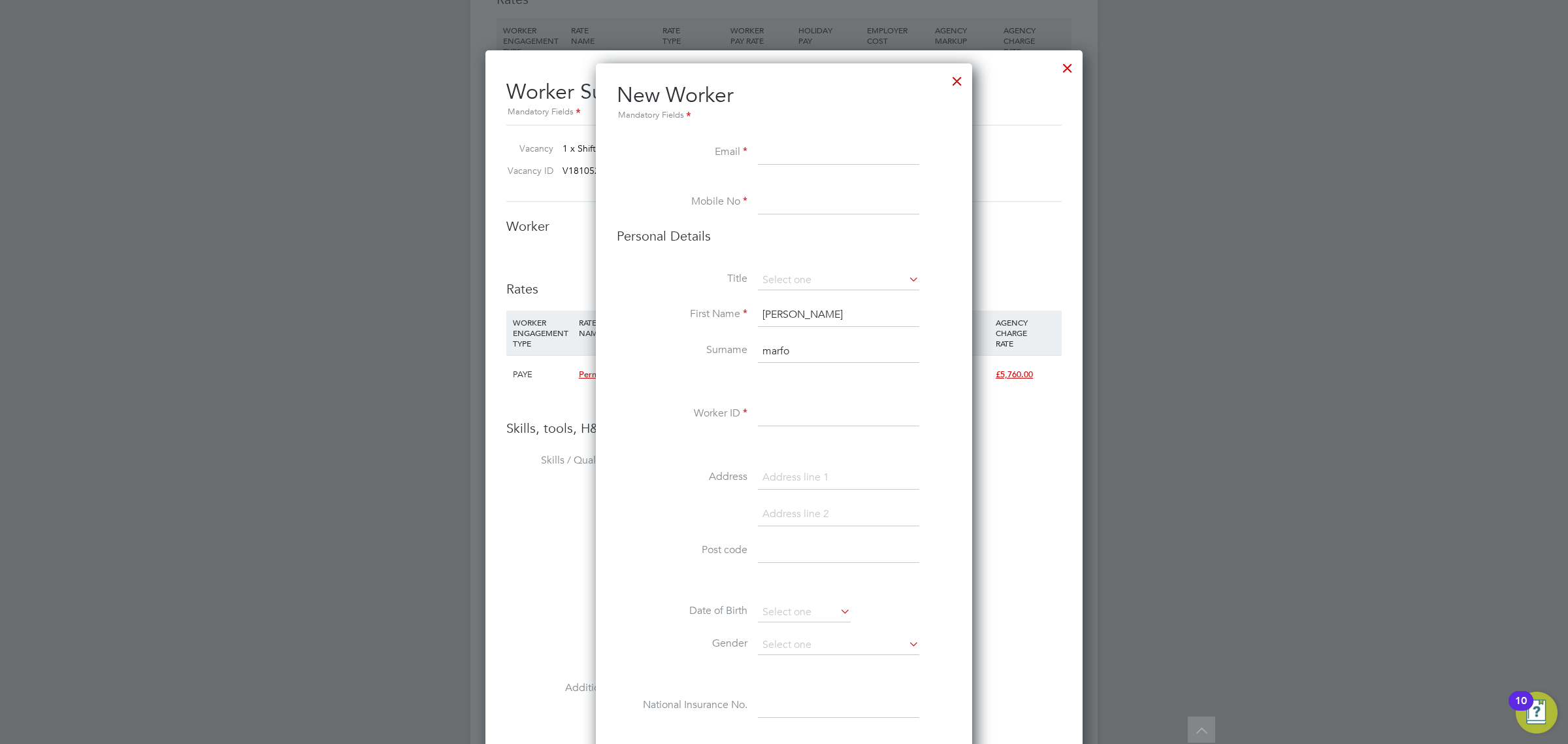
paste input "[EMAIL_ADDRESS][DOMAIN_NAME]"
type input "[EMAIL_ADDRESS][DOMAIN_NAME]"
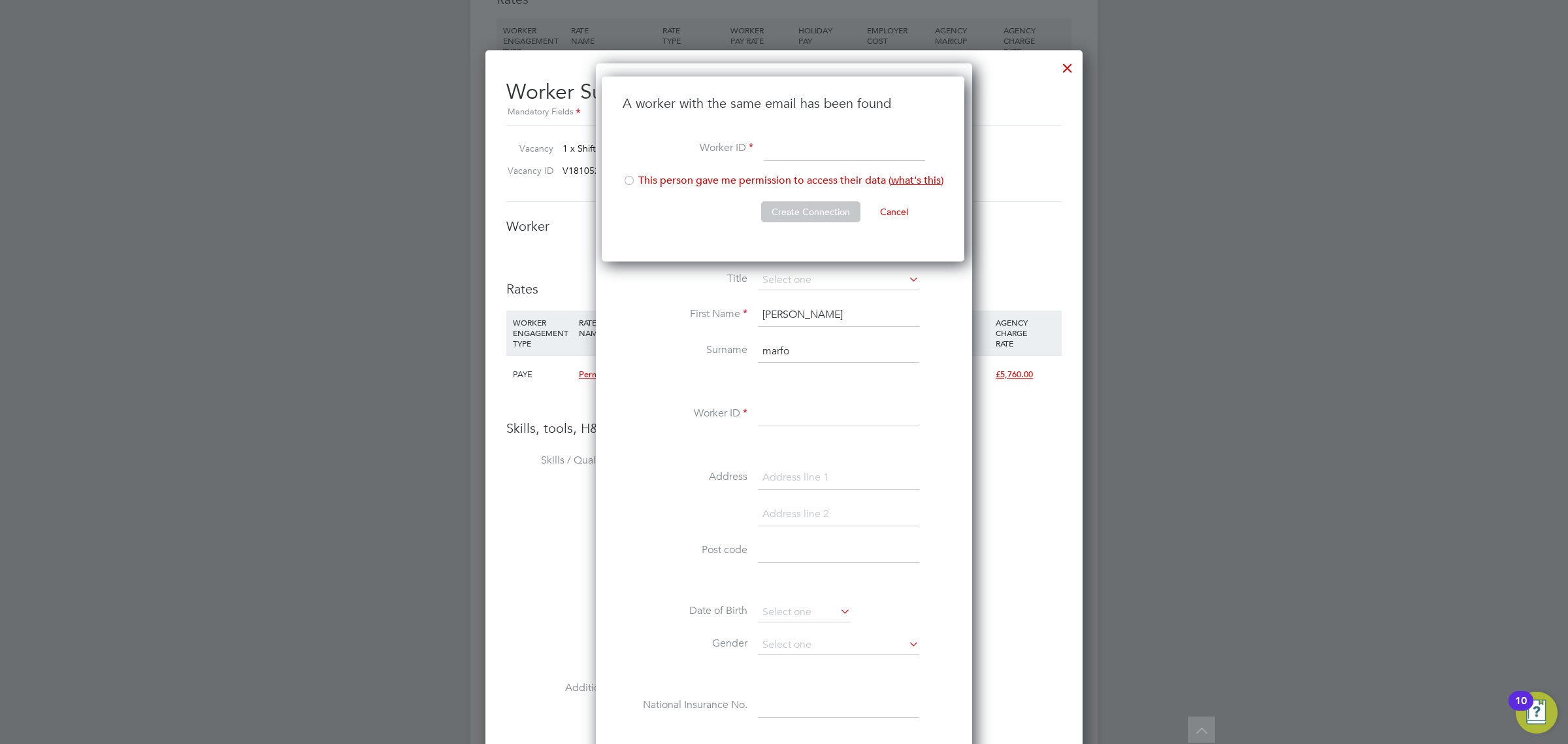
click at [812, 152] on input at bounding box center [844, 149] width 161 height 23
paste input "M-0024429"
type input "M-0024429"
click at [650, 181] on li "This person gave me permission to access their data ( what's this )" at bounding box center [783, 187] width 321 height 27
click at [797, 201] on button "Create Connection" at bounding box center [811, 211] width 99 height 21
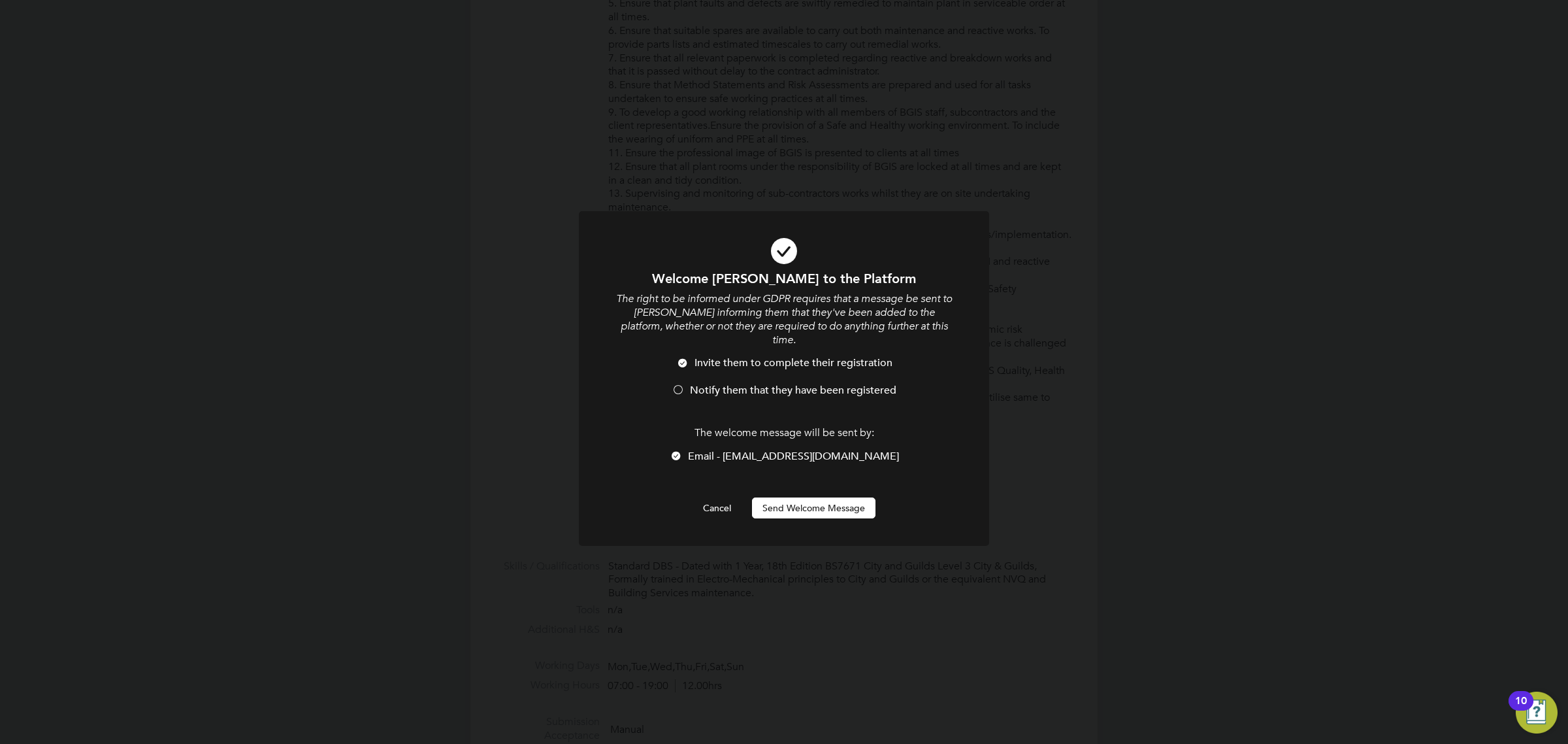
click at [760, 383] on li "Notify them that they have been registered" at bounding box center [784, 397] width 340 height 27
click at [801, 497] on button "Send Welcome Message" at bounding box center [813, 507] width 123 height 21
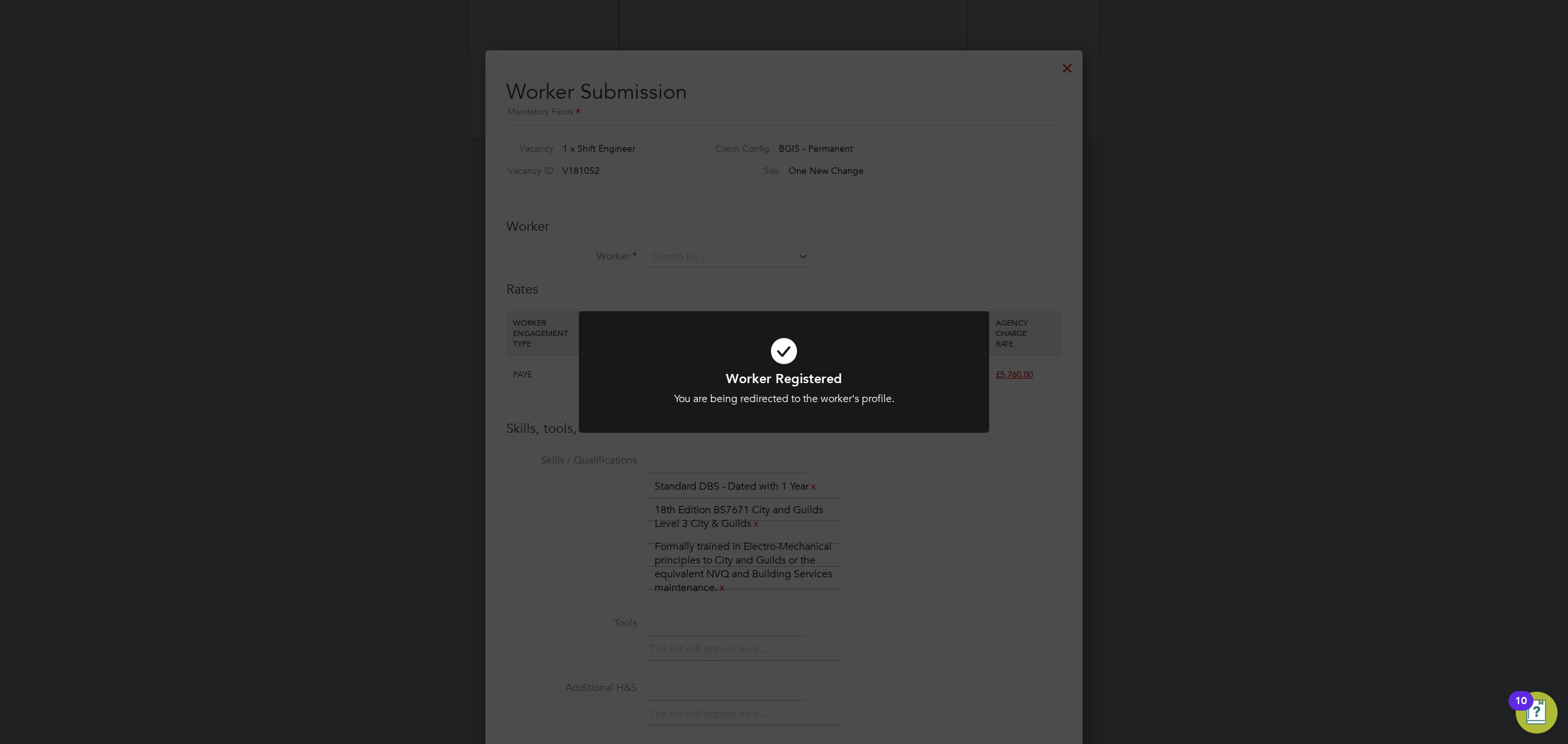
click at [841, 474] on div "Worker Registered You are being redirected to the worker's profile. Cancel Okay" at bounding box center [784, 372] width 1568 height 744
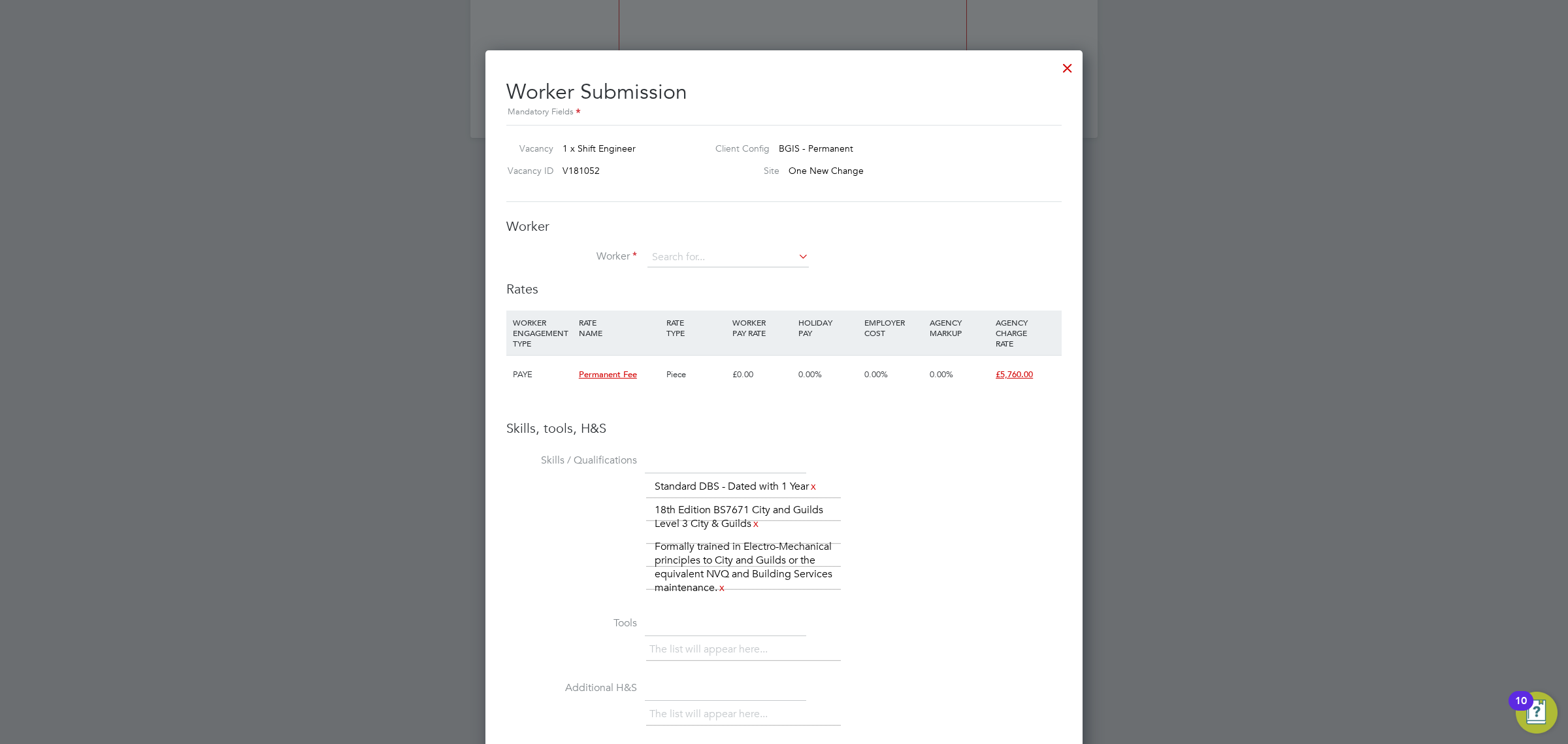
click at [1057, 64] on div at bounding box center [1067, 65] width 23 height 23
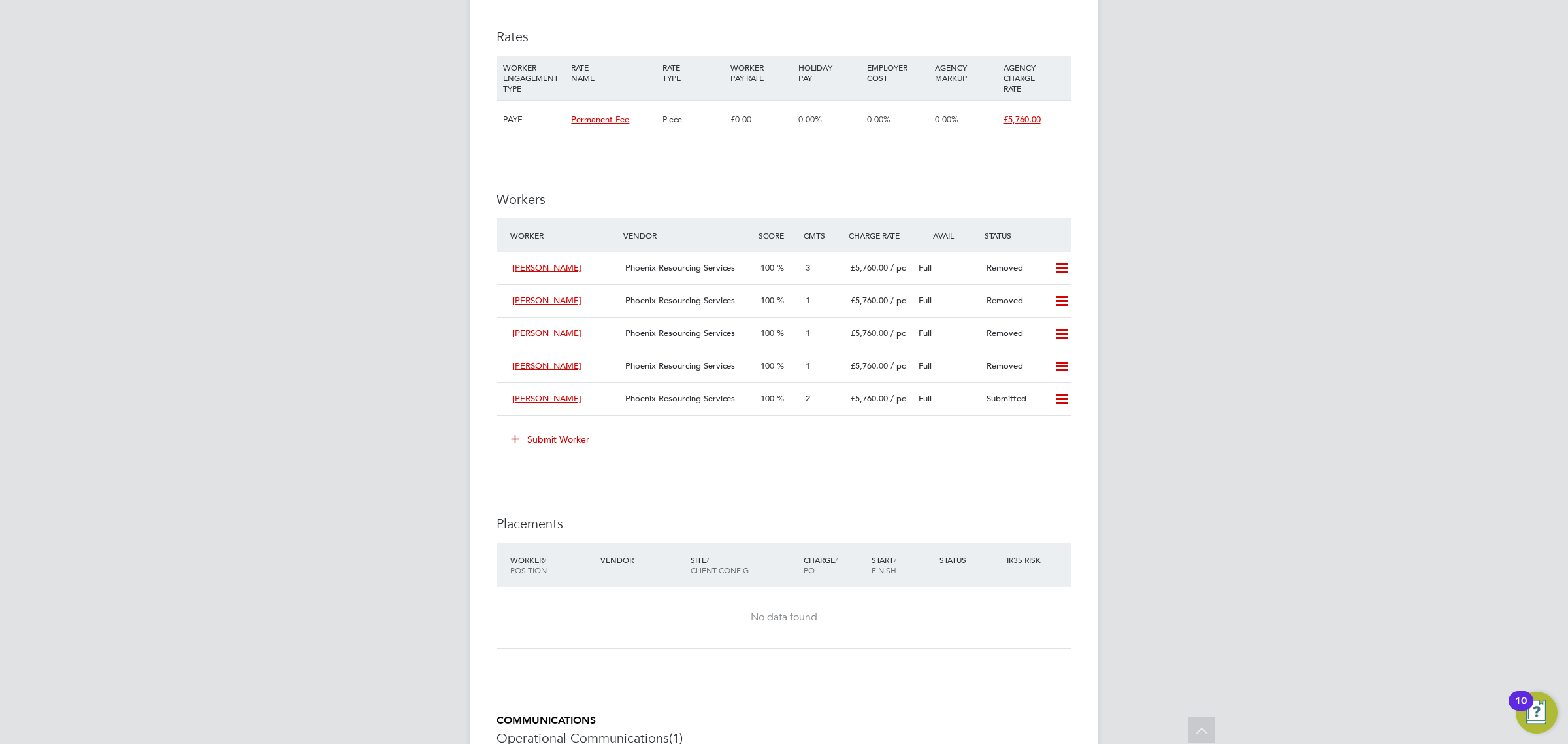
click at [541, 440] on button "Submit Worker" at bounding box center [550, 439] width 98 height 21
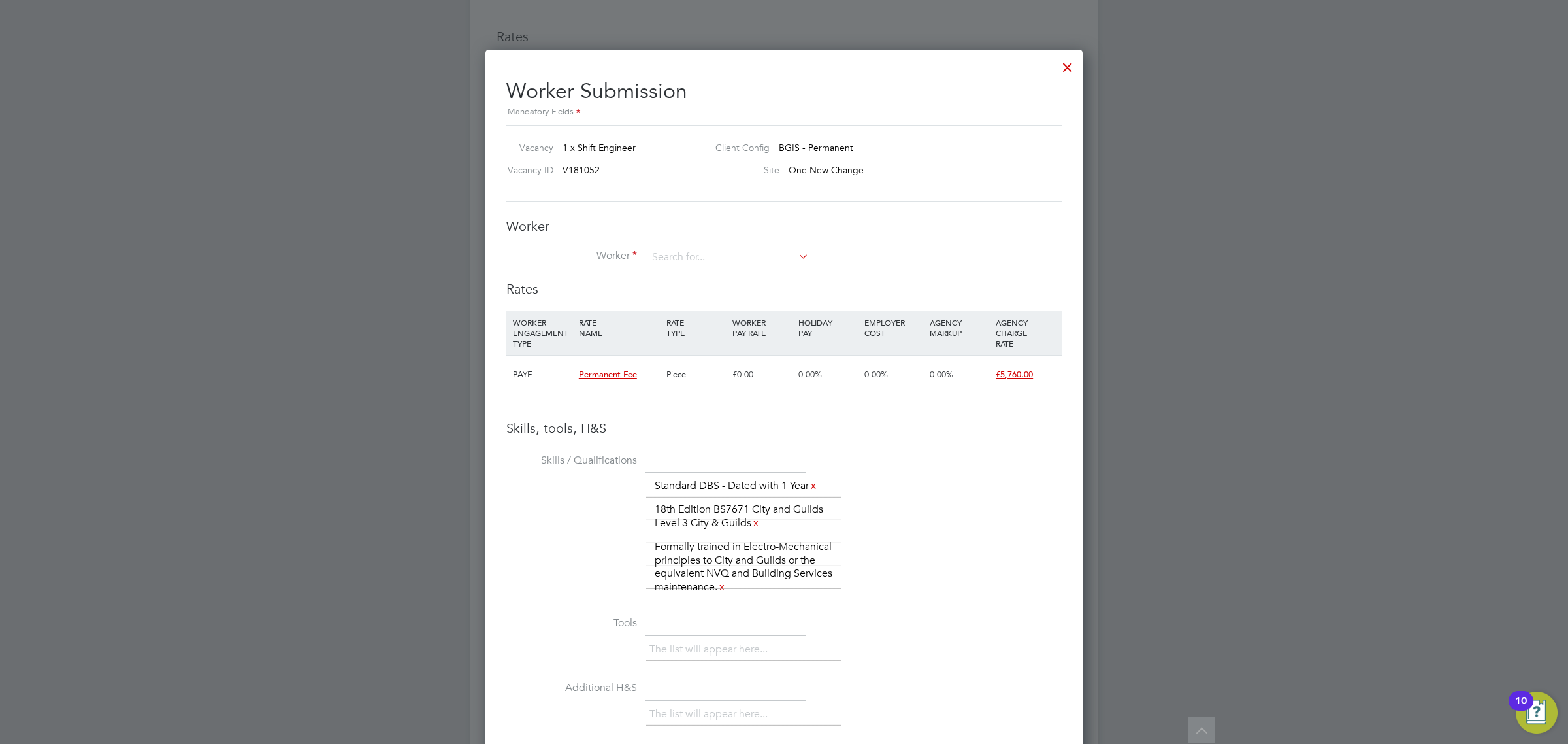
click at [667, 247] on div "Worker Worker Worker Engagement Type" at bounding box center [784, 249] width 555 height 63
click at [673, 260] on input at bounding box center [728, 257] width 161 height 19
click at [715, 263] on input "[PERSON_NAME]" at bounding box center [728, 257] width 161 height 19
click at [717, 276] on li "[PERSON_NAME] (M-0024429)" at bounding box center [731, 276] width 168 height 18
type input "[PERSON_NAME] (M-0024429)"
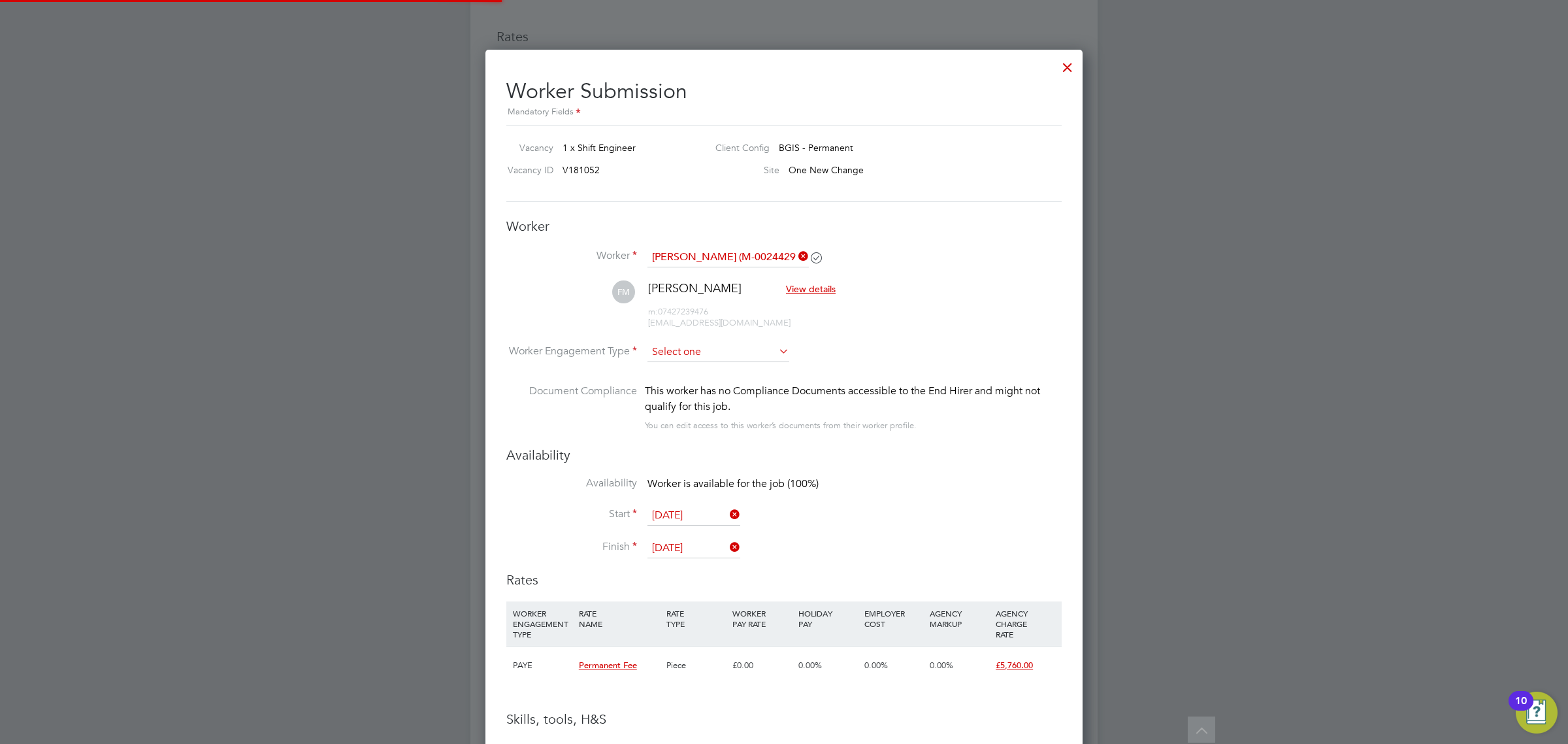
click at [706, 356] on input at bounding box center [718, 351] width 142 height 19
click at [694, 389] on li "PAYE" at bounding box center [719, 388] width 143 height 17
type input "PAYE"
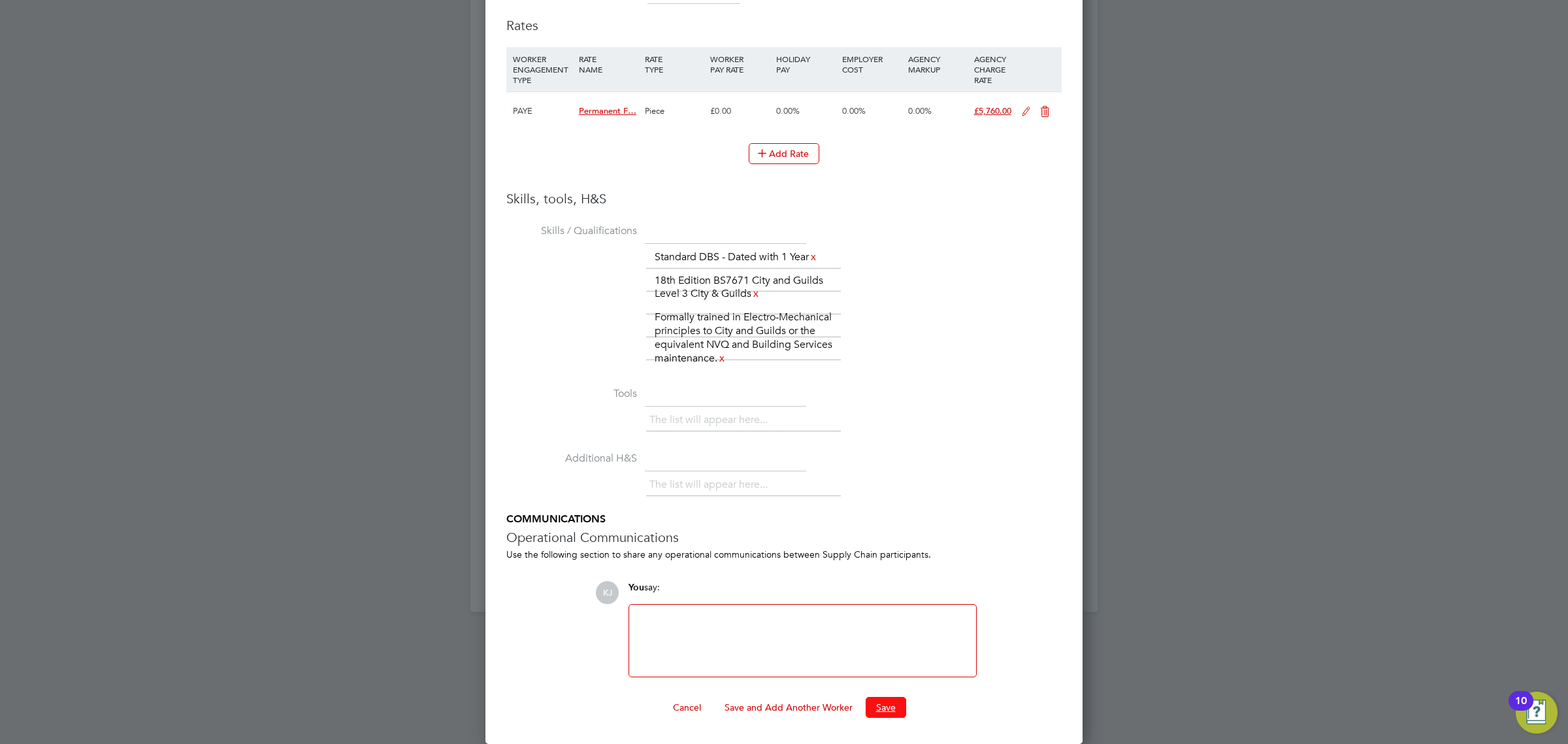
click at [878, 717] on button "Save" at bounding box center [886, 707] width 40 height 21
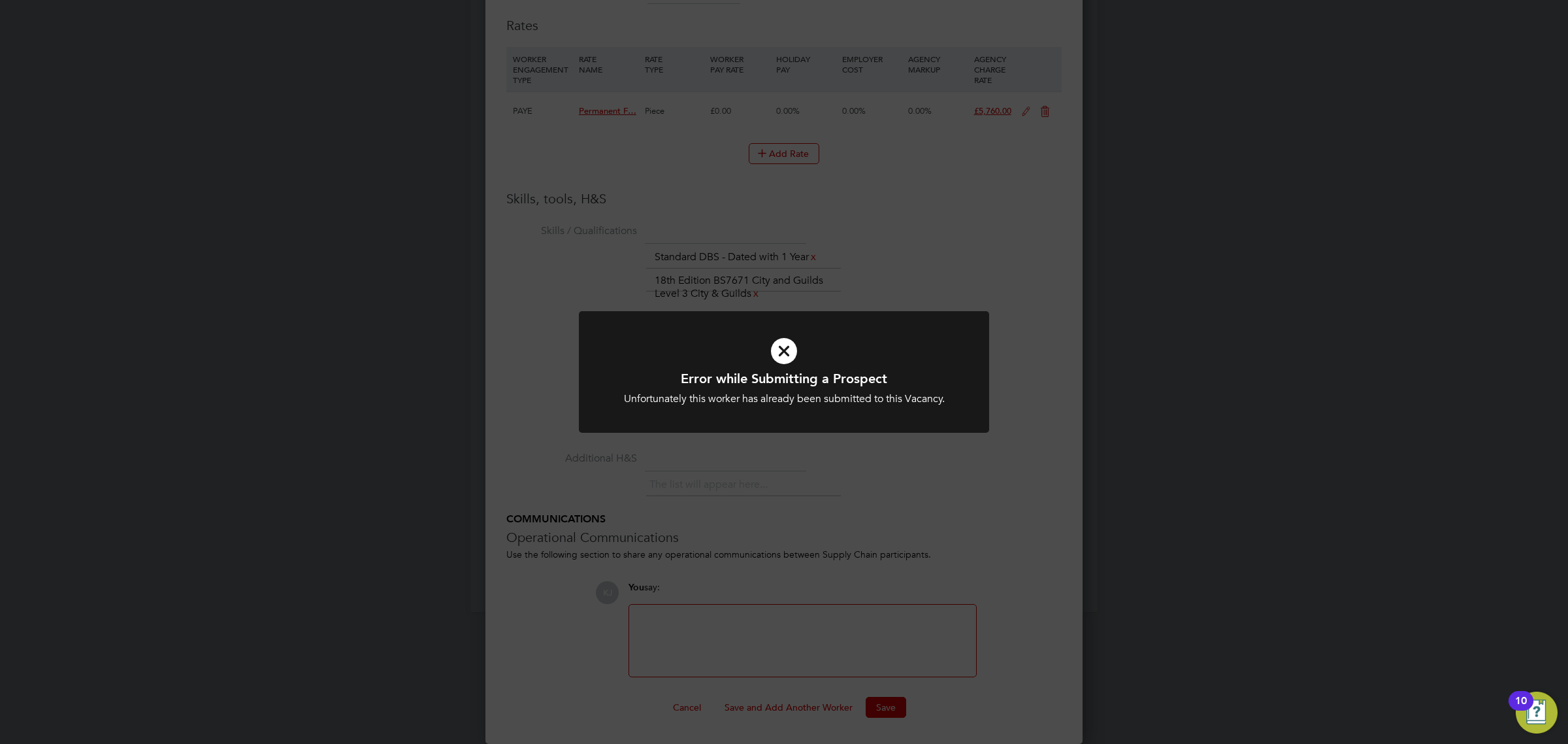
click at [1029, 472] on div "Error while Submitting a Prospect Unfortunately this worker has already been su…" at bounding box center [784, 372] width 1568 height 744
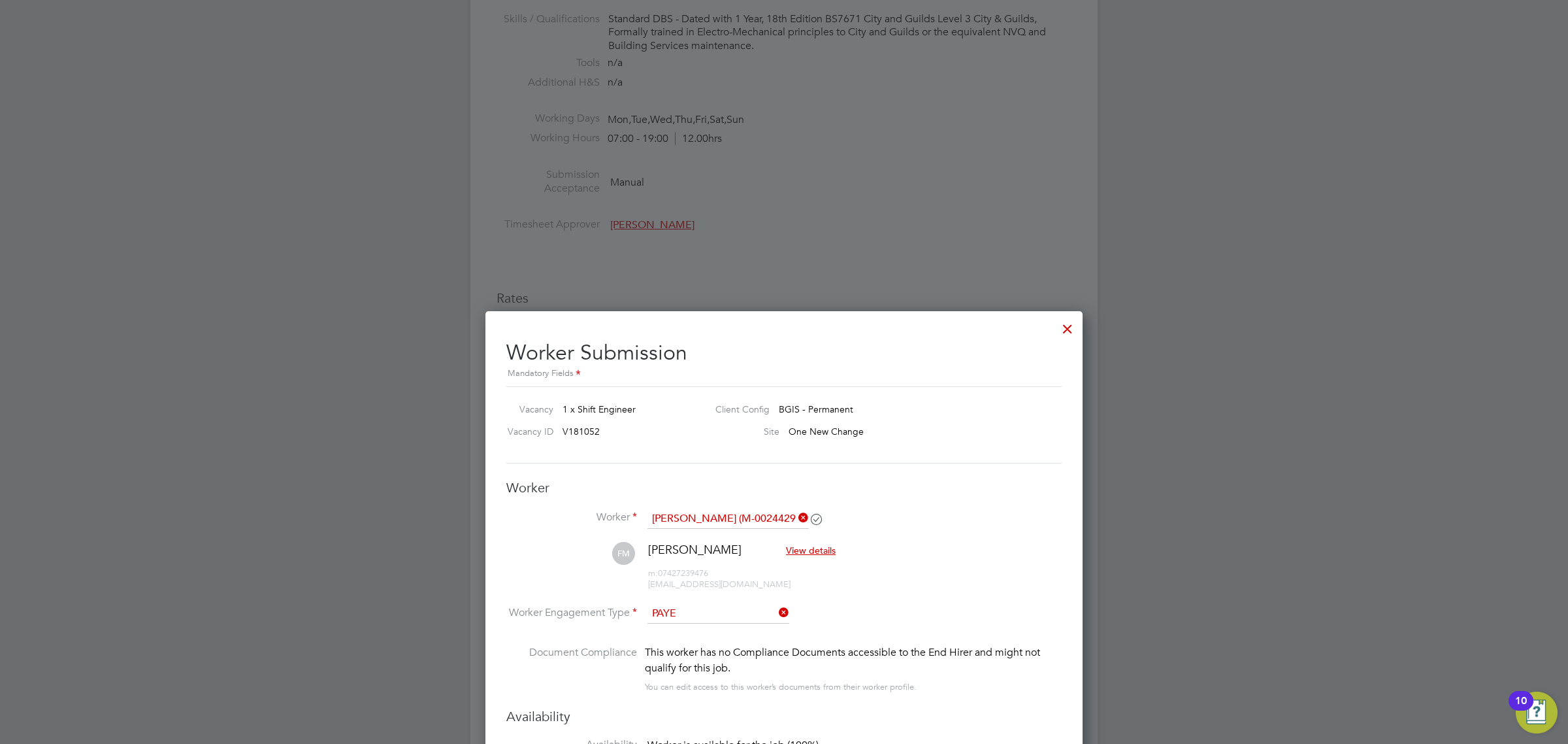
click at [1083, 301] on div at bounding box center [784, 372] width 1568 height 744
click at [1073, 315] on div at bounding box center [1067, 325] width 23 height 23
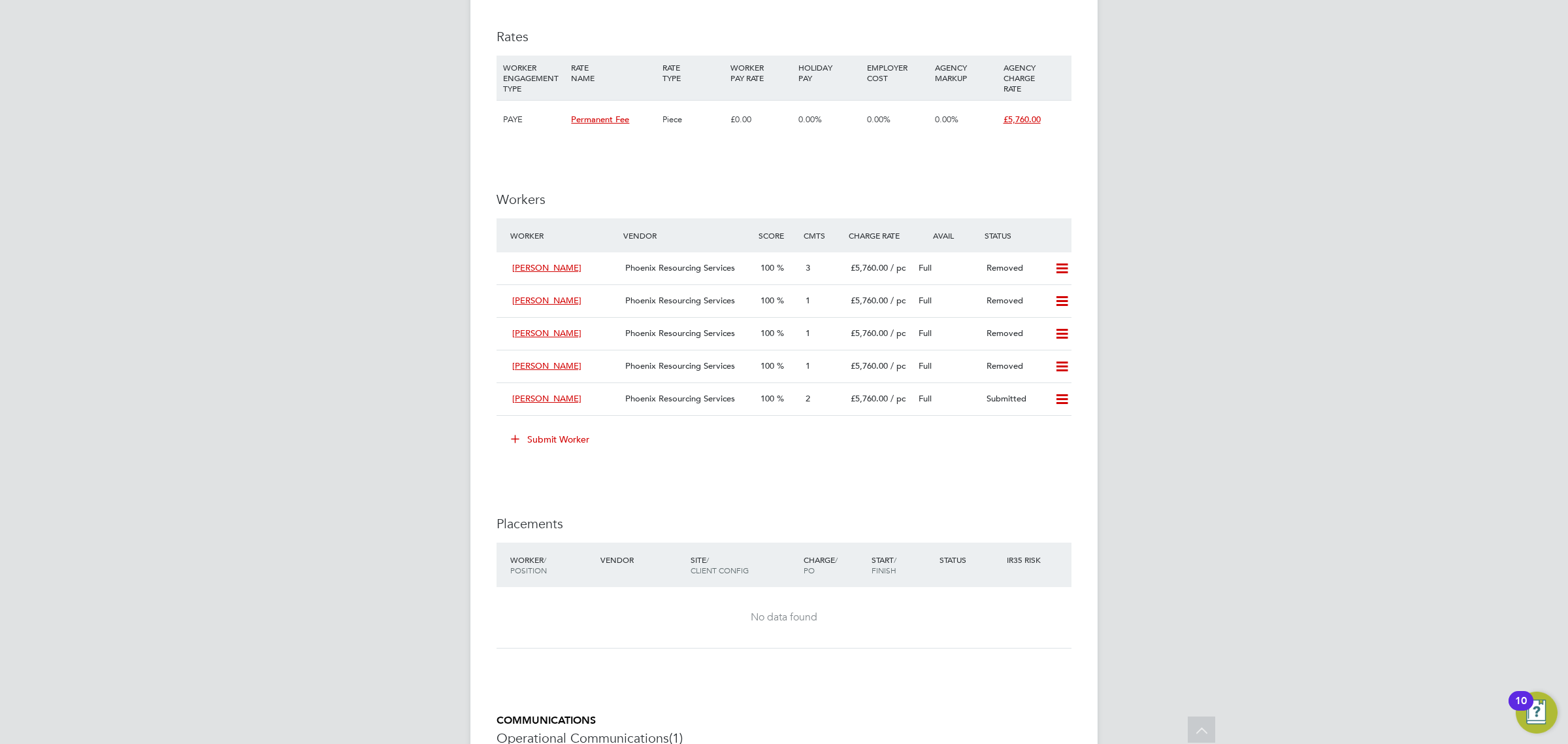
click at [577, 443] on button "Submit Worker" at bounding box center [550, 439] width 98 height 21
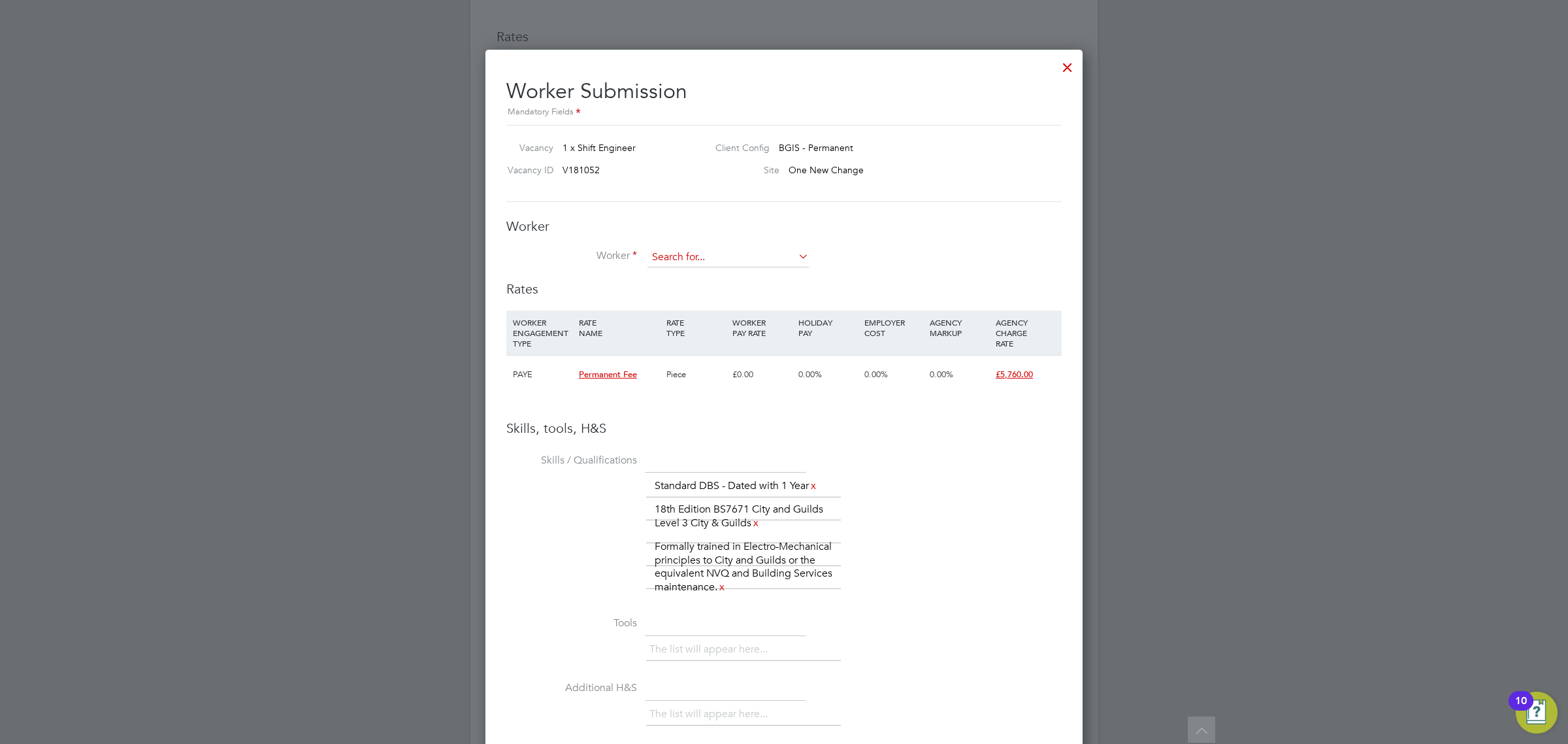
click at [708, 259] on input at bounding box center [728, 257] width 161 height 19
type input "[PERSON_NAME]"
click at [704, 267] on ul "[PERSON_NAME] (M-0024429) + Add new" at bounding box center [731, 285] width 169 height 37
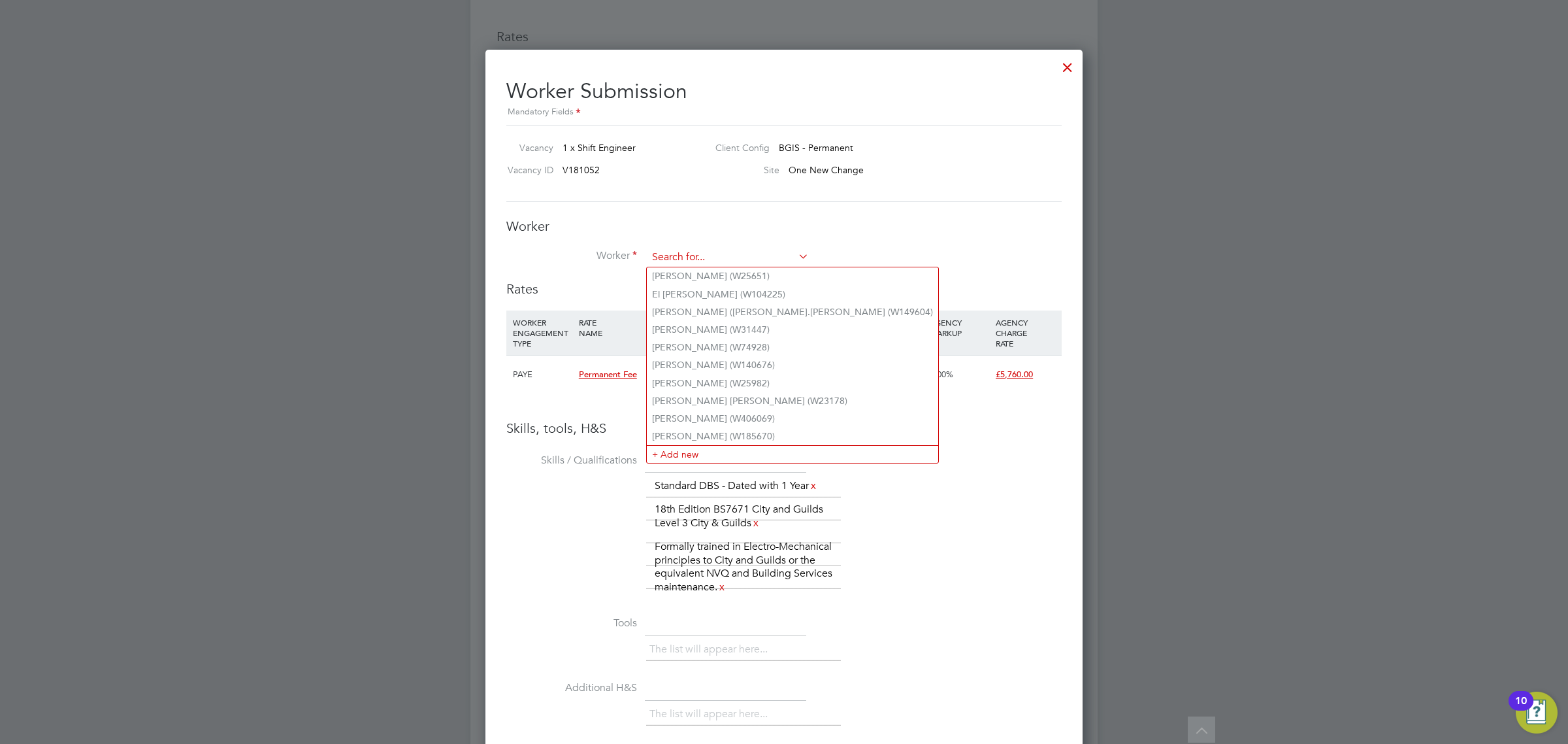
click at [701, 262] on input at bounding box center [728, 257] width 161 height 19
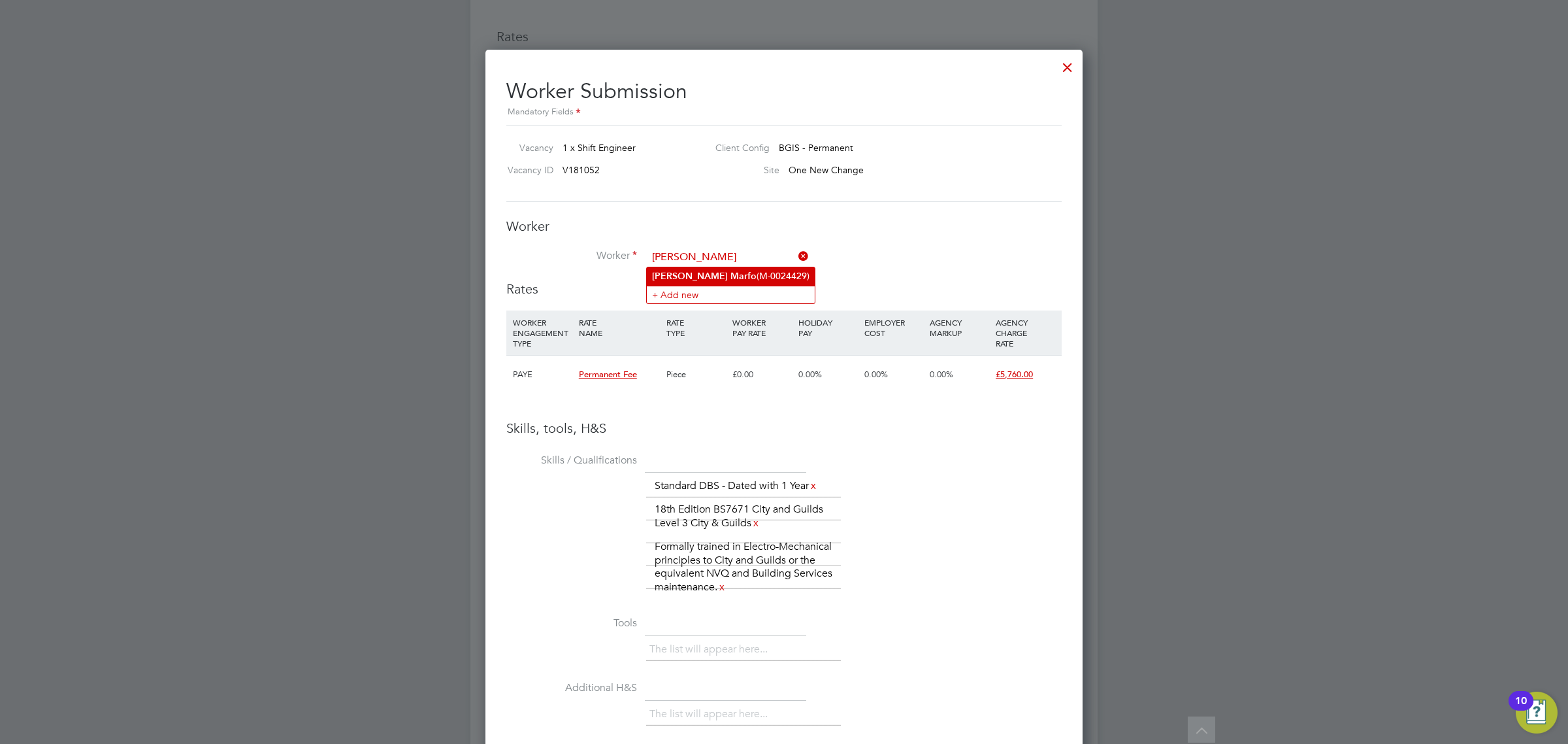
click at [710, 272] on li "[PERSON_NAME] (M-0024429)" at bounding box center [731, 276] width 168 height 18
type input "[PERSON_NAME] (M-0024429)"
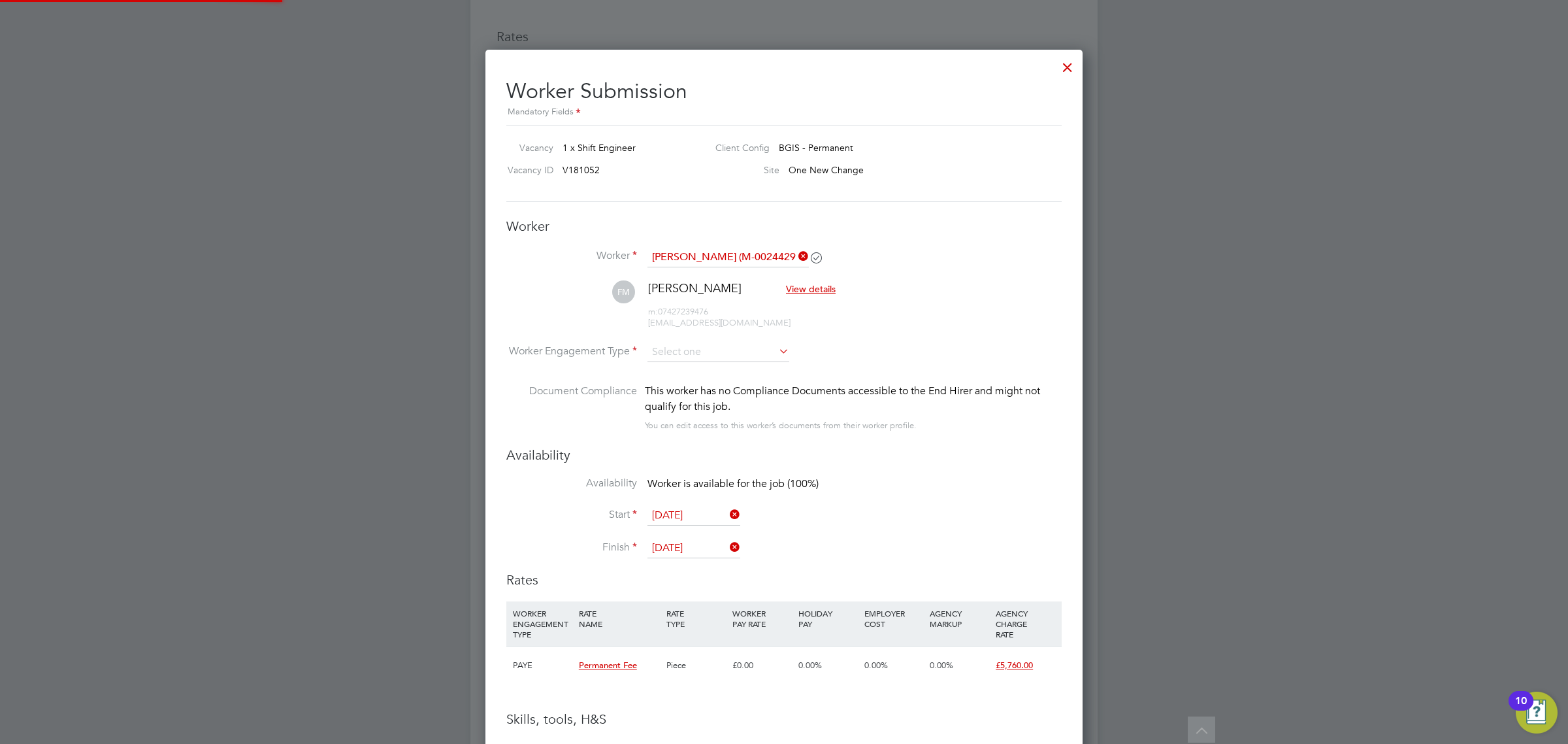
scroll to position [1216, 598]
click at [712, 350] on input at bounding box center [718, 351] width 142 height 19
click at [698, 384] on li "PAYE" at bounding box center [719, 388] width 143 height 17
type input "PAYE"
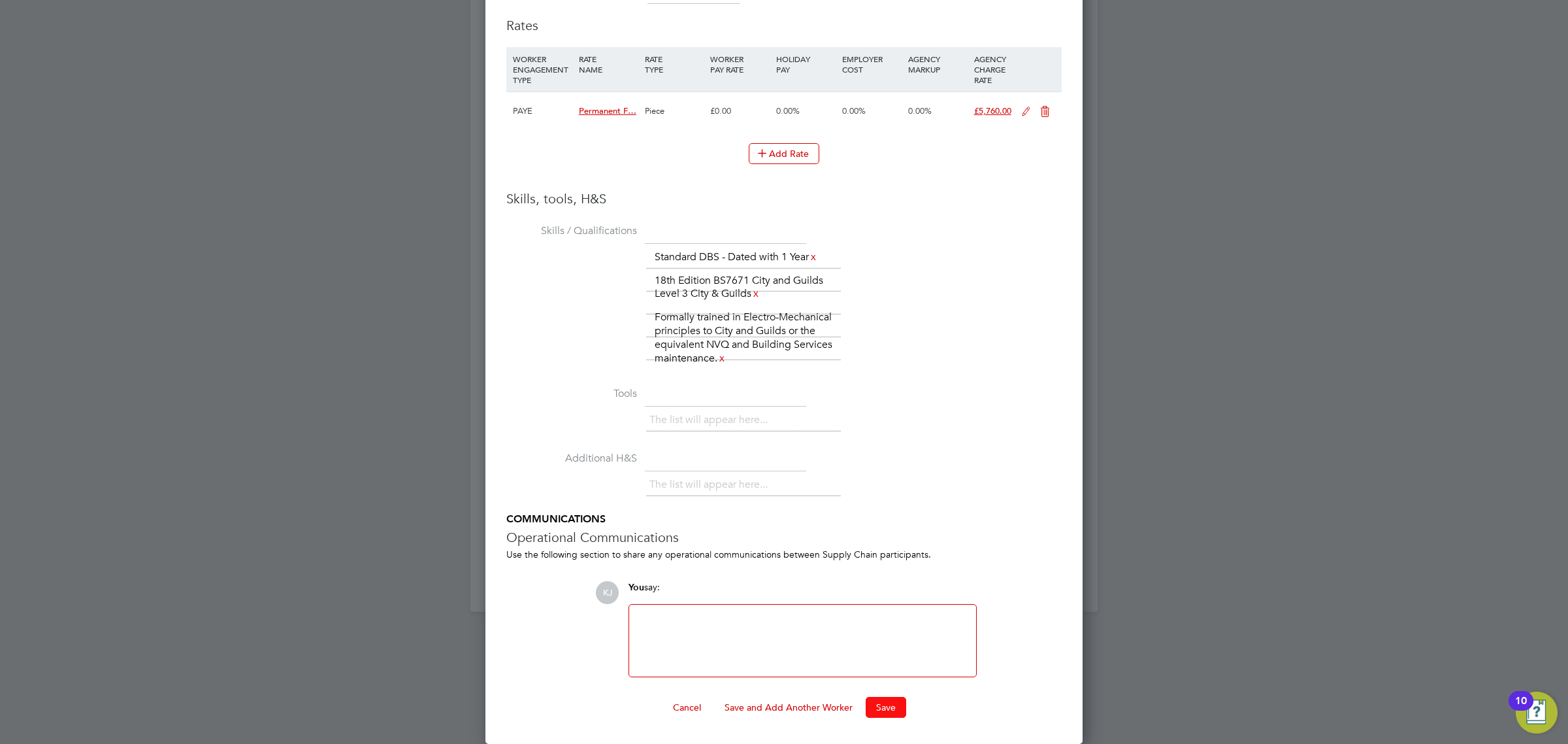
click at [874, 706] on button "Save" at bounding box center [886, 707] width 40 height 21
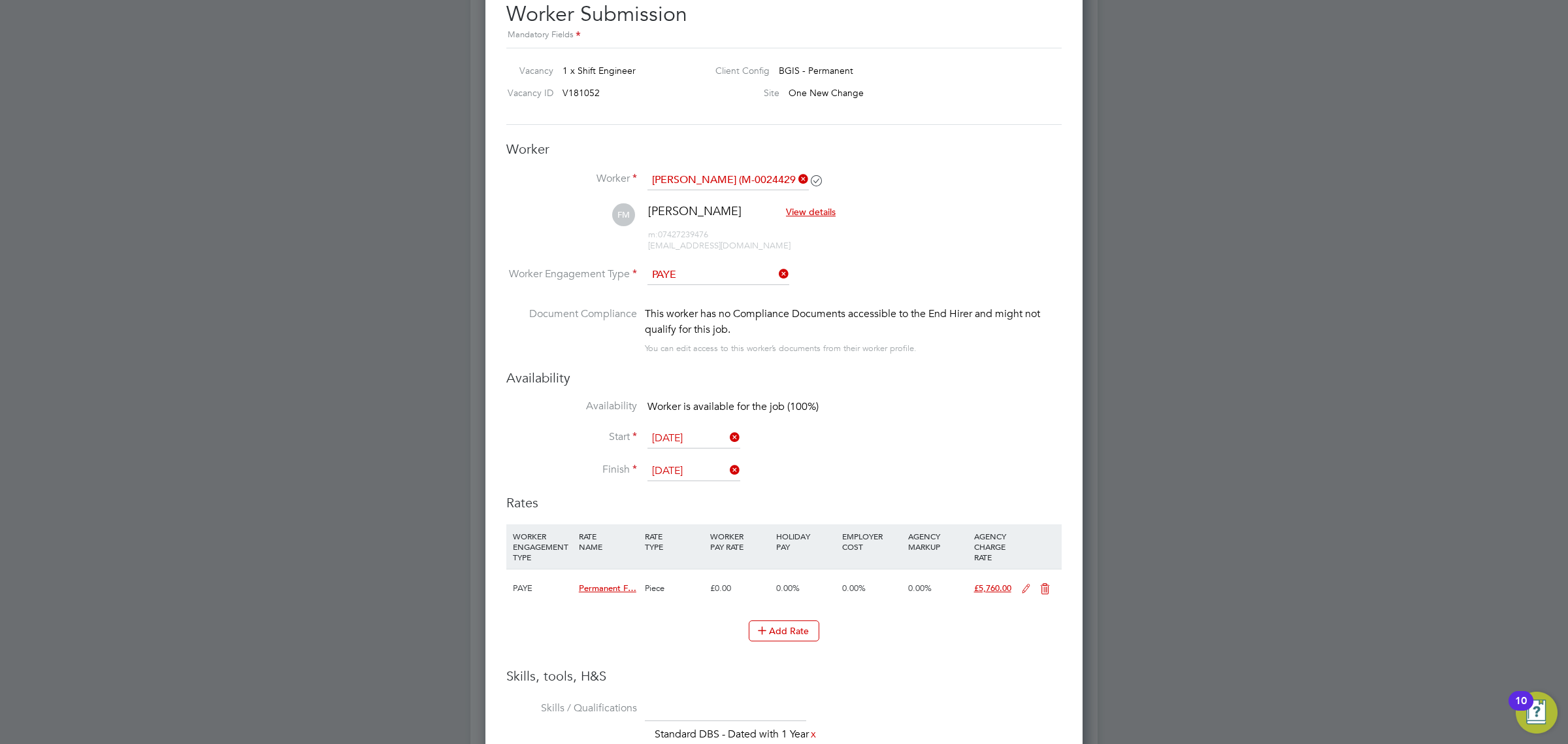
scroll to position [1699, 0]
